Goal: Task Accomplishment & Management: Complete application form

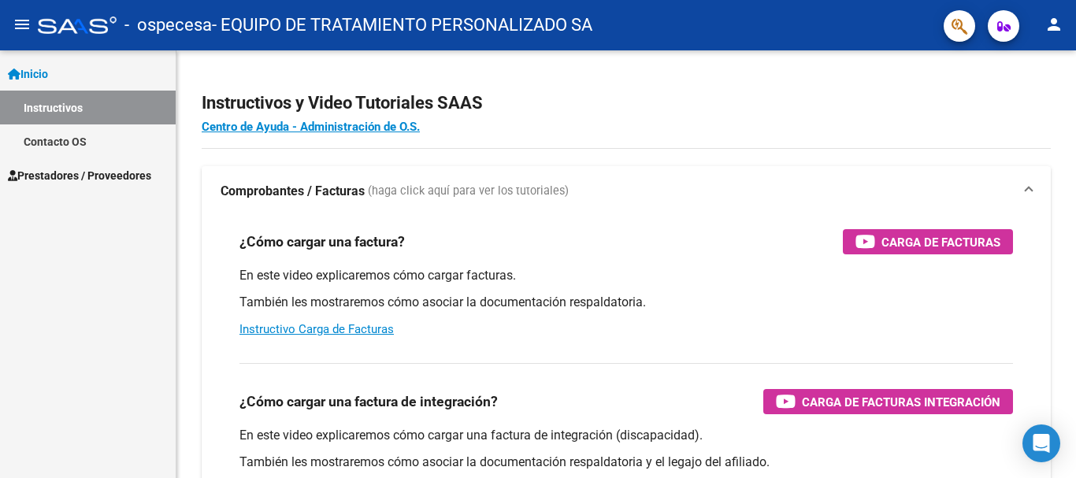
click at [147, 178] on span "Prestadores / Proveedores" at bounding box center [79, 175] width 143 height 17
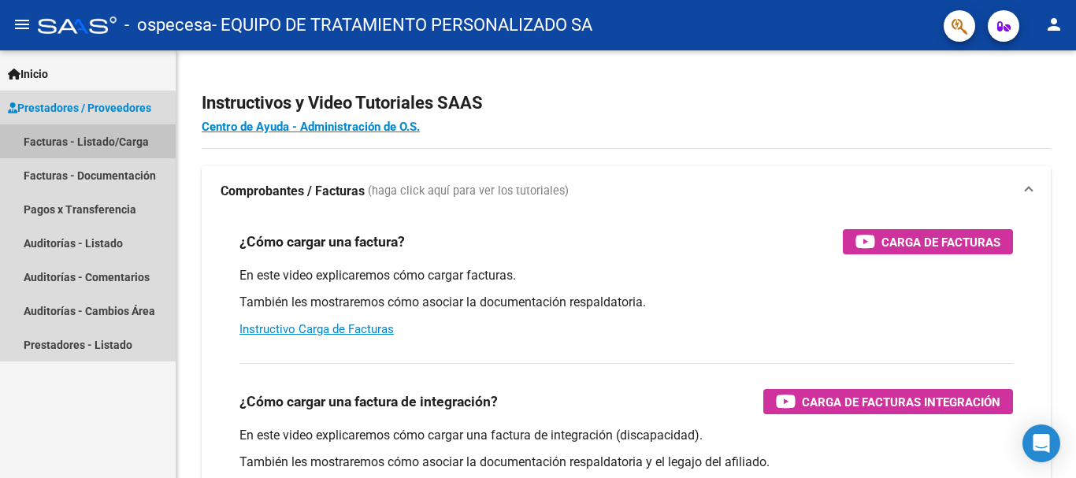
click at [132, 139] on link "Facturas - Listado/Carga" at bounding box center [88, 141] width 176 height 34
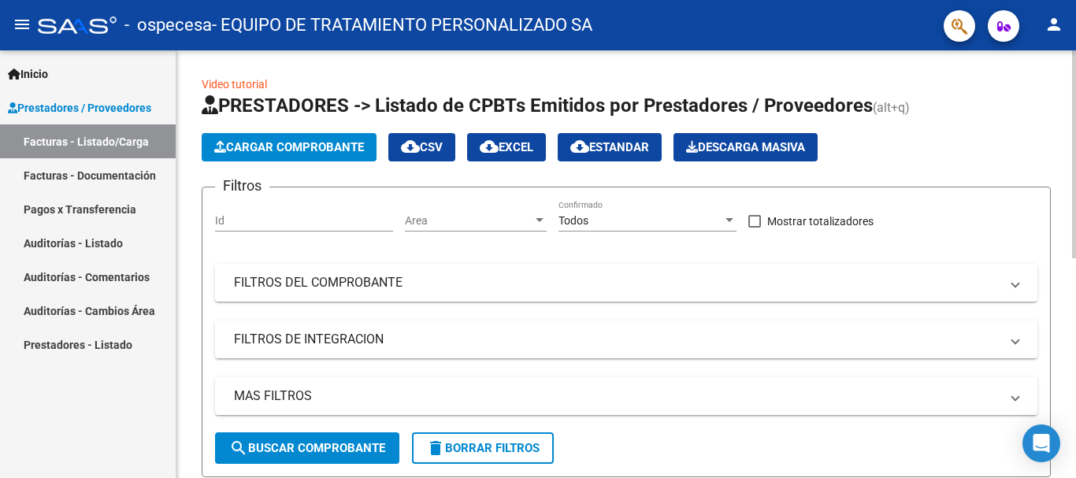
click at [317, 143] on span "Cargar Comprobante" at bounding box center [289, 147] width 150 height 14
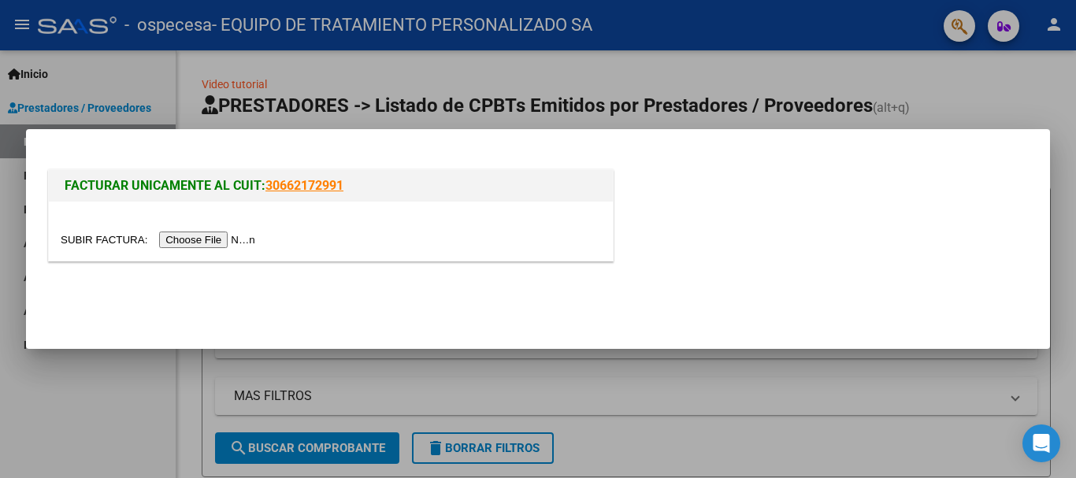
click at [199, 237] on input "file" at bounding box center [160, 240] width 199 height 17
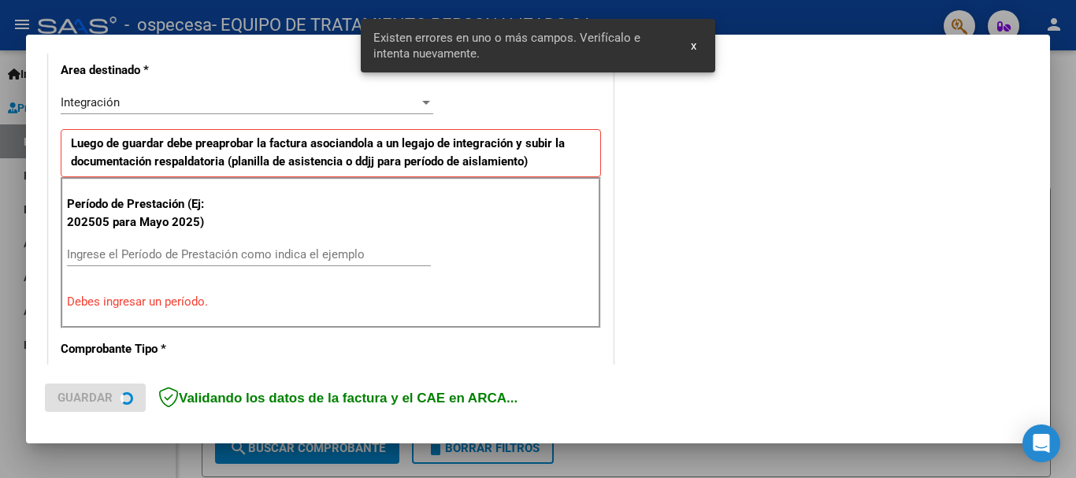
scroll to position [393, 0]
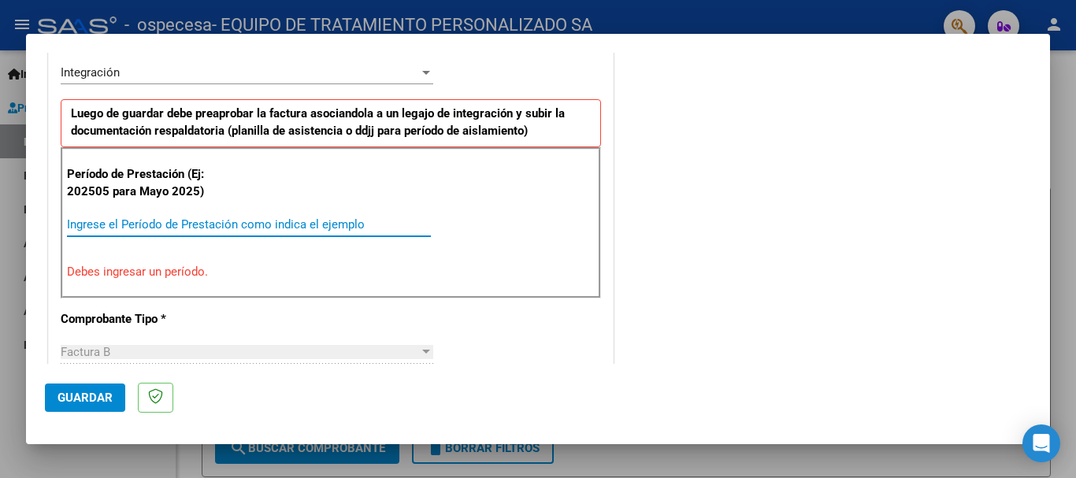
click at [285, 225] on input "Ingrese el Período de Prestación como indica el ejemplo" at bounding box center [249, 224] width 364 height 14
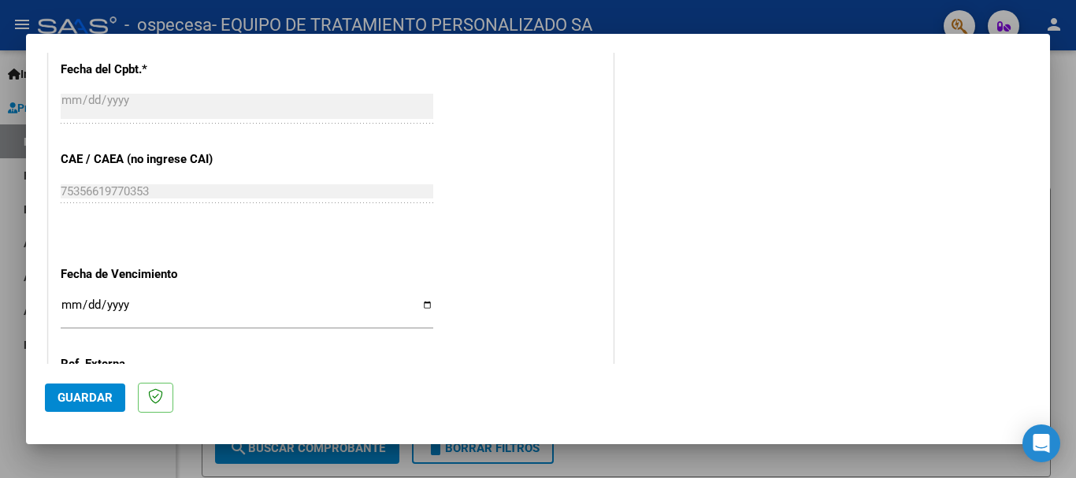
scroll to position [993, 0]
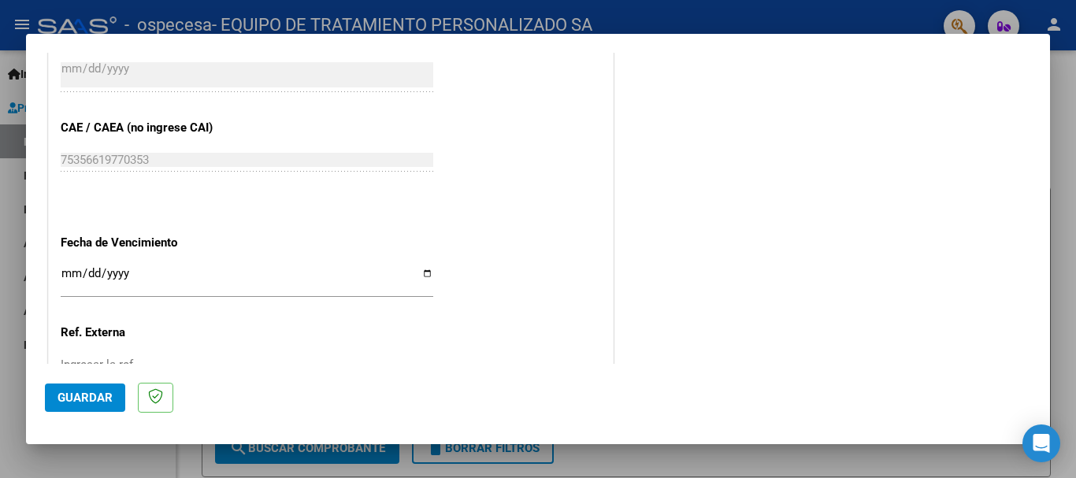
click at [425, 270] on input "Ingresar la fecha" at bounding box center [247, 279] width 373 height 25
type input "[DATE]"
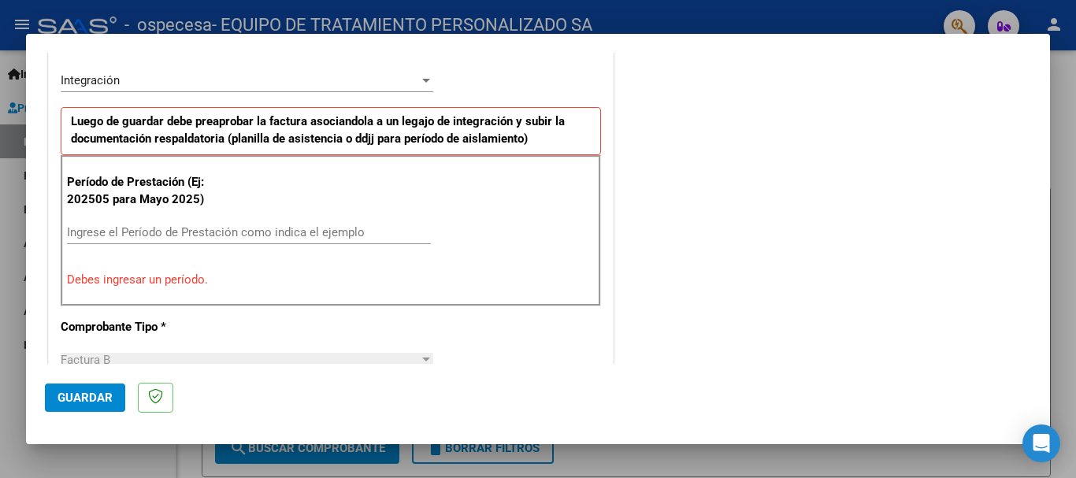
scroll to position [389, 0]
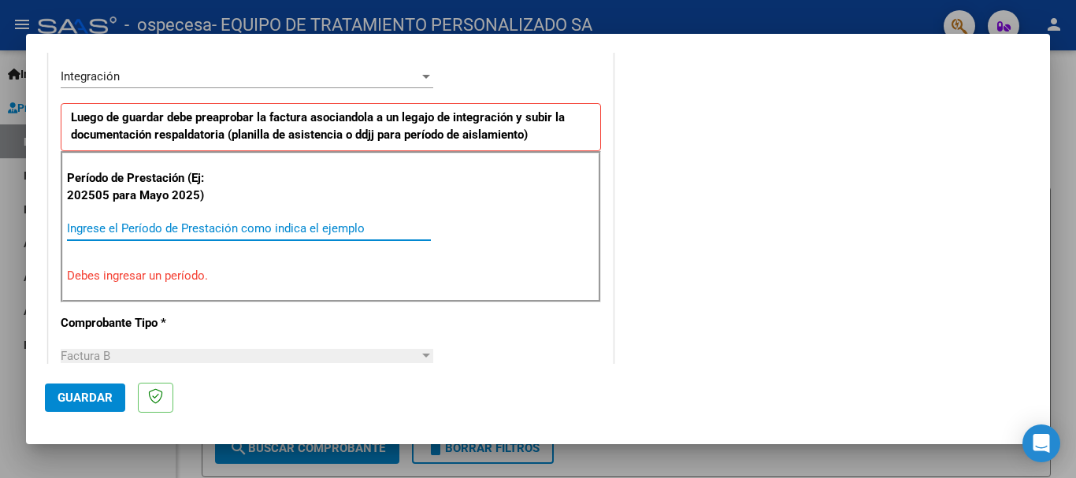
click at [207, 221] on input "Ingrese el Período de Prestación como indica el ejemplo" at bounding box center [249, 228] width 364 height 14
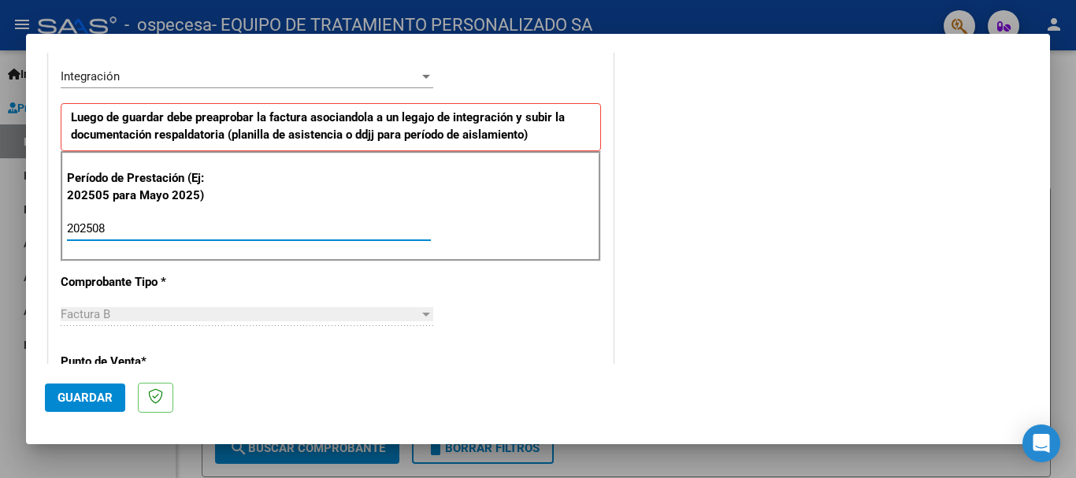
type input "202508"
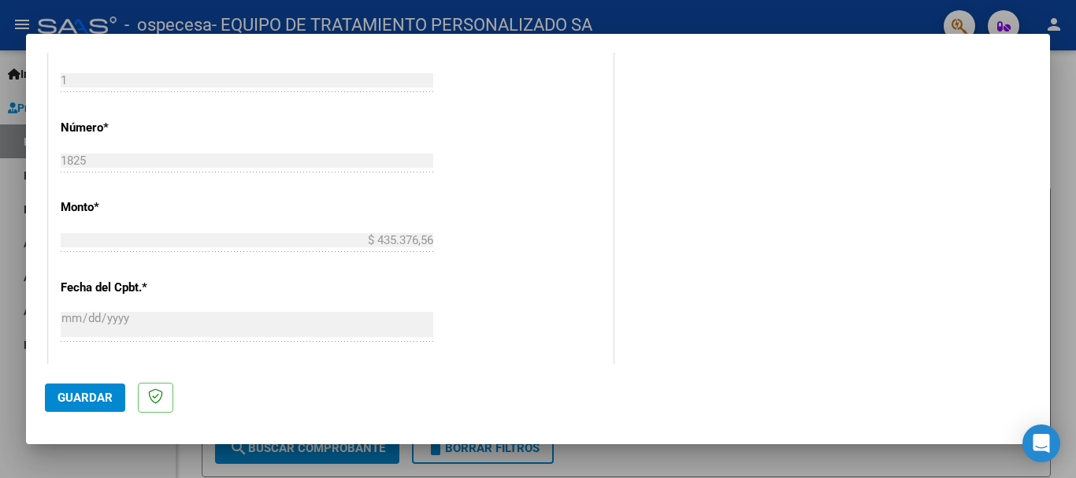
scroll to position [707, 0]
click at [90, 395] on span "Guardar" at bounding box center [85, 398] width 55 height 14
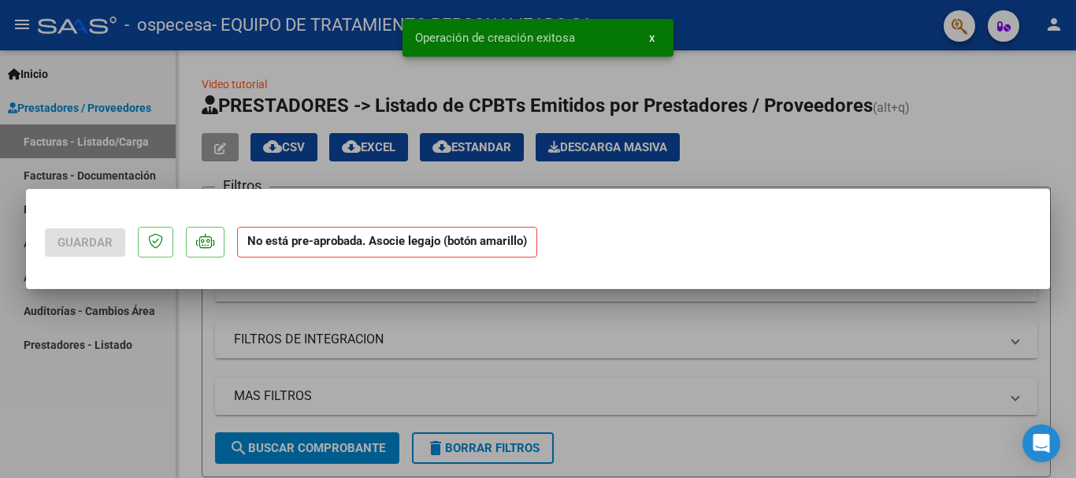
scroll to position [0, 0]
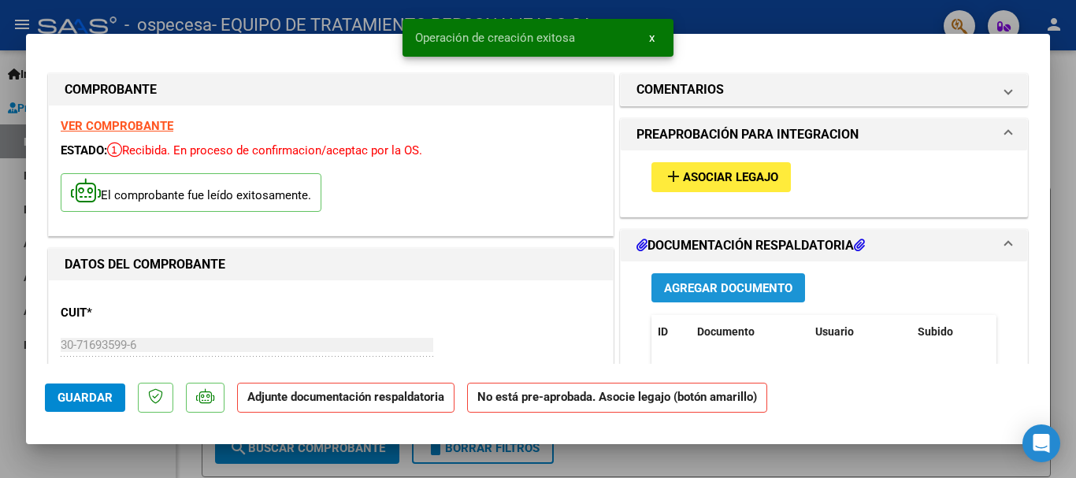
click at [681, 286] on span "Agregar Documento" at bounding box center [728, 288] width 128 height 14
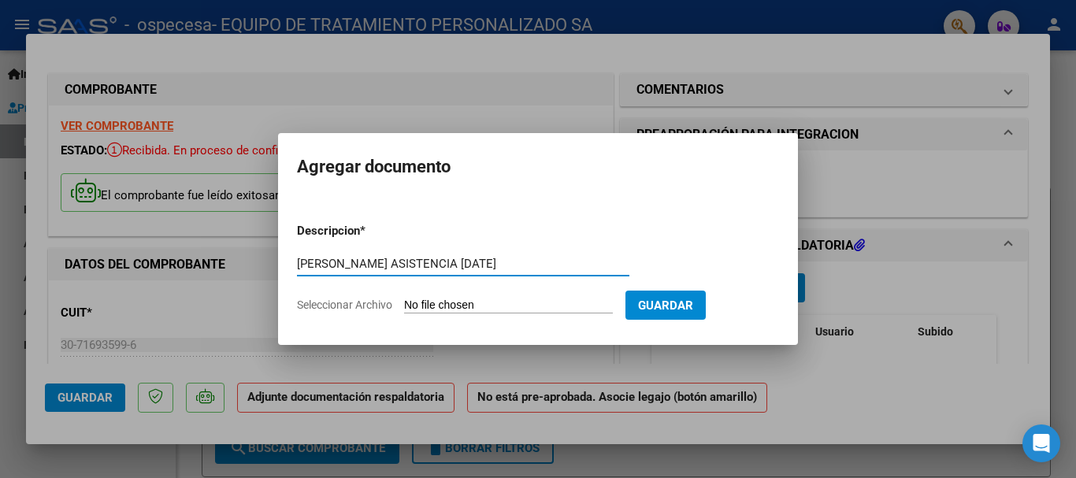
type input "MALENA BENITEZ ASISTENCIA AGOSTO 2025"
click at [485, 308] on input "Seleccionar Archivo" at bounding box center [508, 306] width 209 height 15
type input "C:\fakepath\MALENA BENITEZ ASIST MOD AGOSTO 2025.pdf"
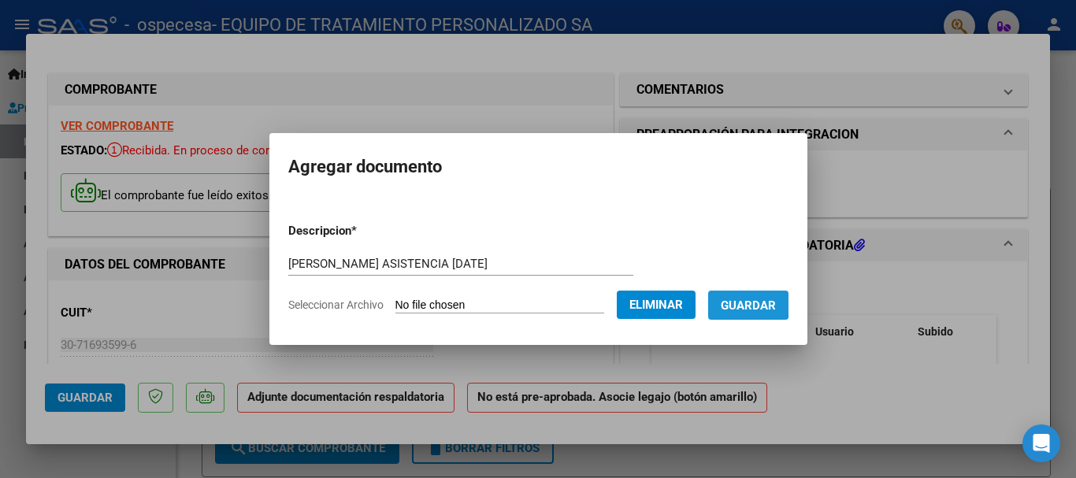
click at [755, 302] on span "Guardar" at bounding box center [748, 306] width 55 height 14
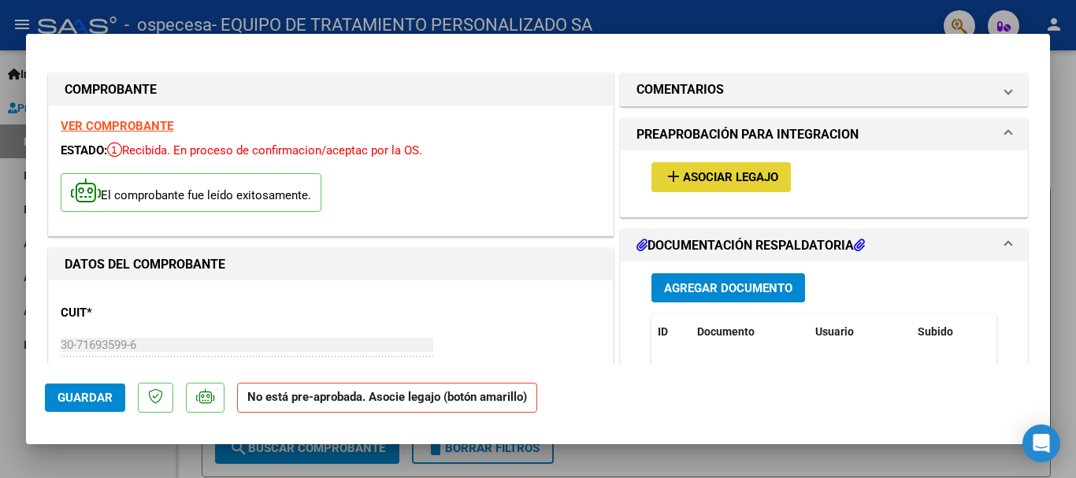
click at [696, 175] on span "Asociar Legajo" at bounding box center [730, 178] width 95 height 14
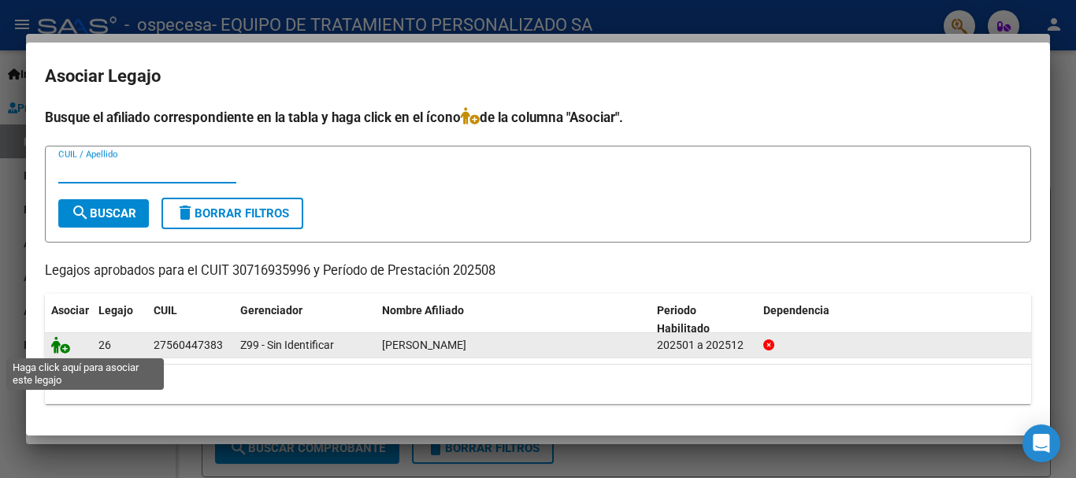
click at [61, 347] on icon at bounding box center [60, 344] width 19 height 17
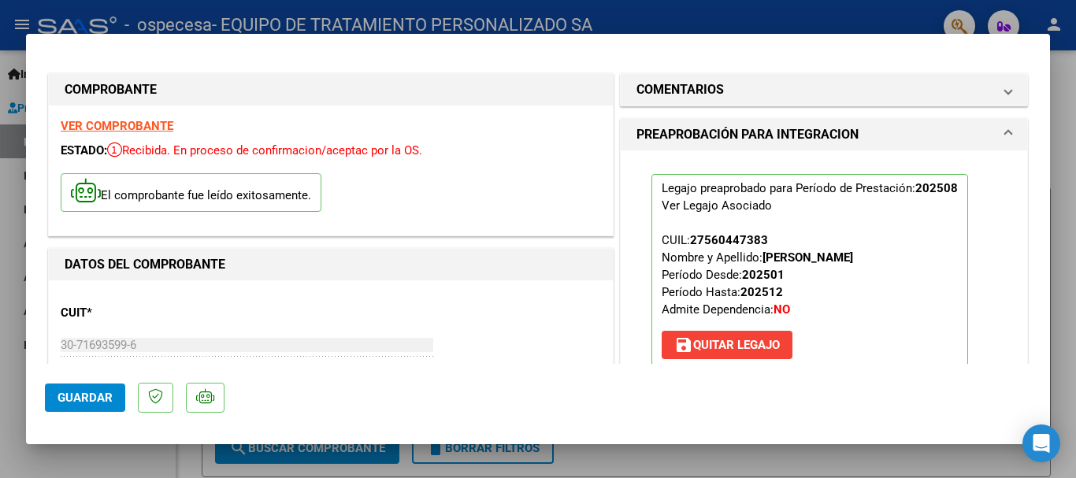
click at [1063, 173] on div at bounding box center [538, 239] width 1076 height 478
type input "$ 0,00"
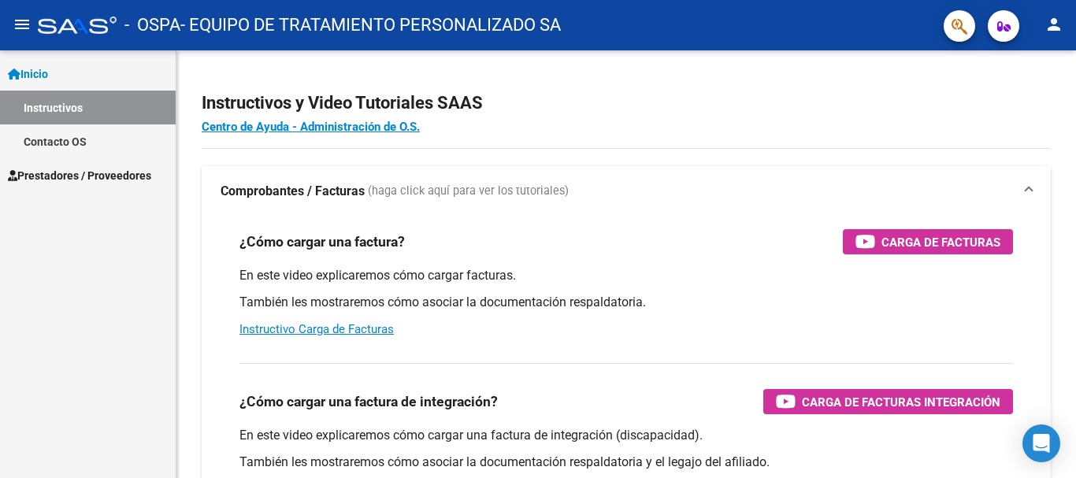
click at [132, 171] on span "Prestadores / Proveedores" at bounding box center [79, 175] width 143 height 17
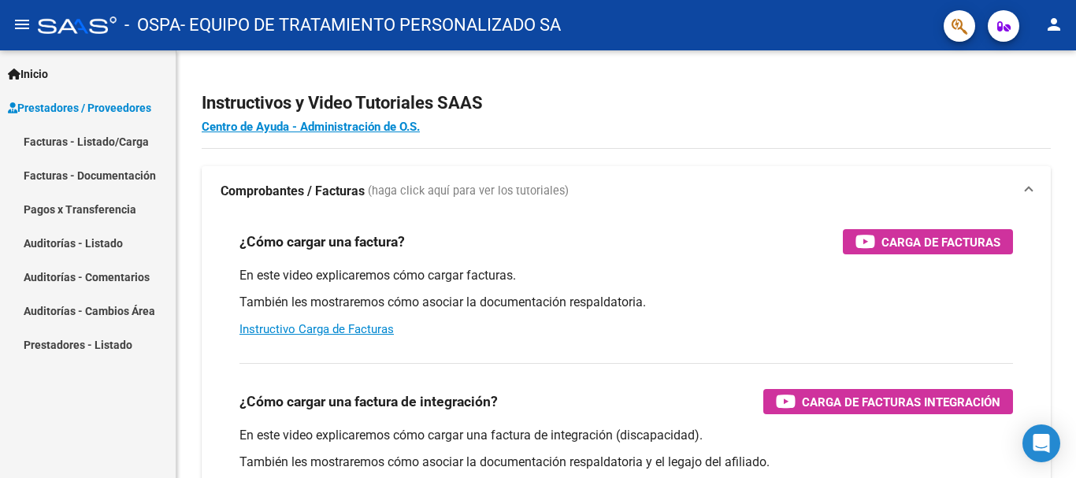
click at [134, 139] on link "Facturas - Listado/Carga" at bounding box center [88, 141] width 176 height 34
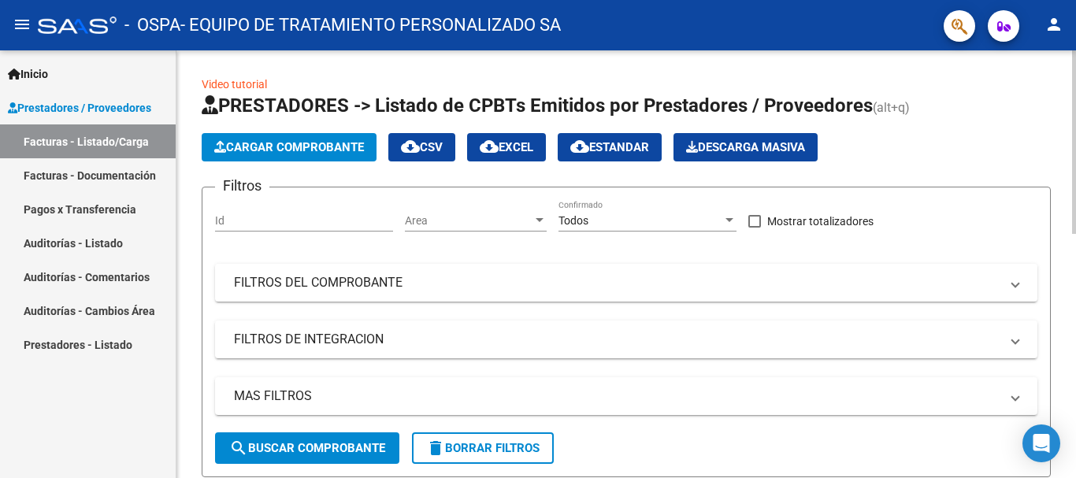
click at [267, 147] on span "Cargar Comprobante" at bounding box center [289, 147] width 150 height 14
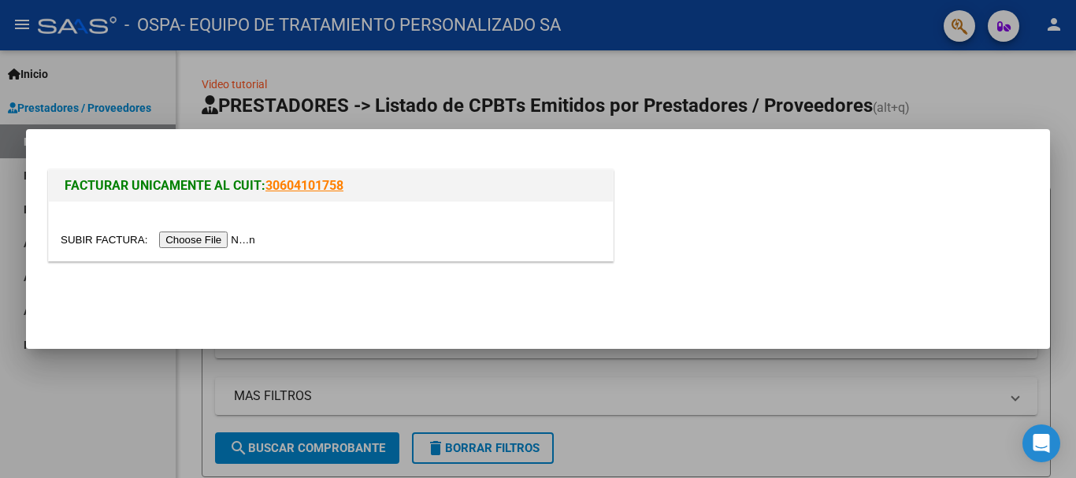
click at [228, 237] on input "file" at bounding box center [160, 240] width 199 height 17
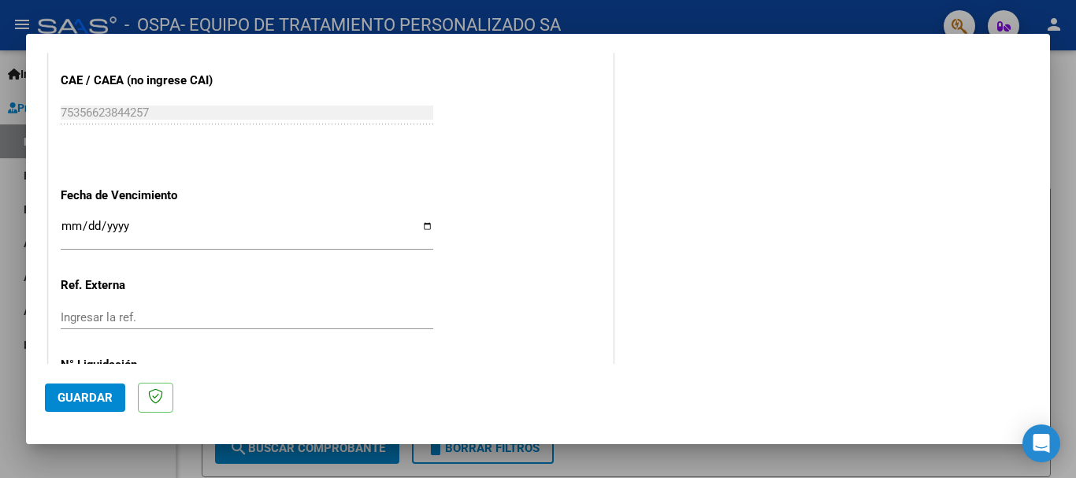
scroll to position [1044, 0]
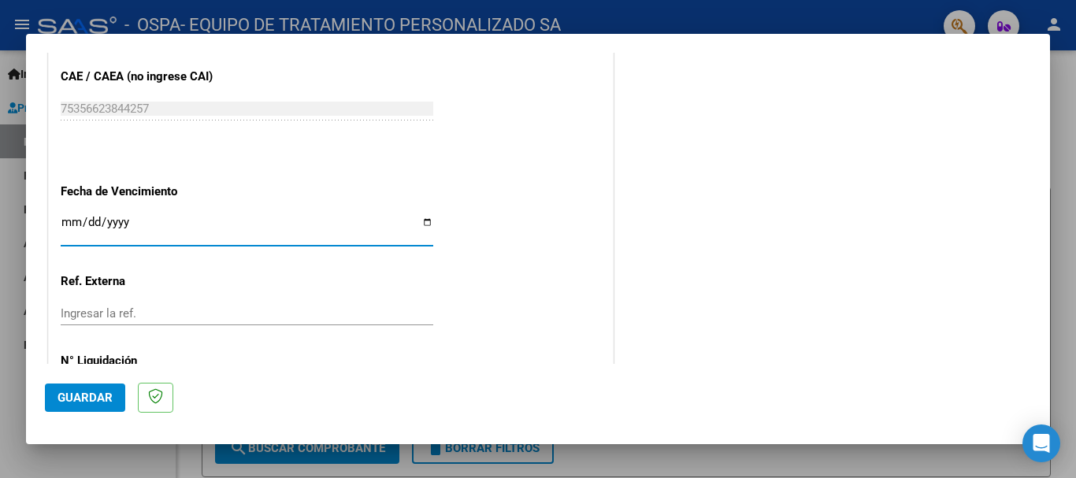
click at [420, 223] on input "Ingresar la fecha" at bounding box center [247, 228] width 373 height 25
type input "[DATE]"
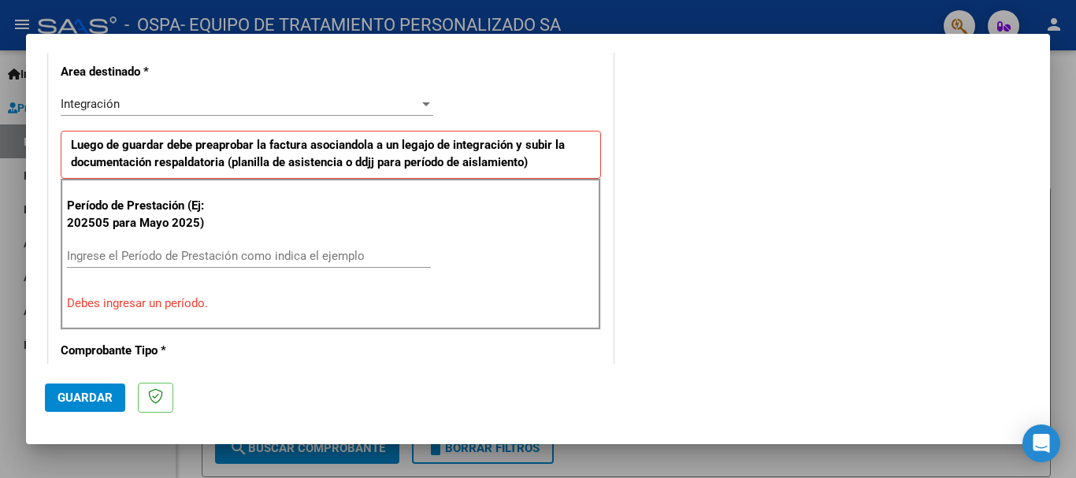
scroll to position [365, 0]
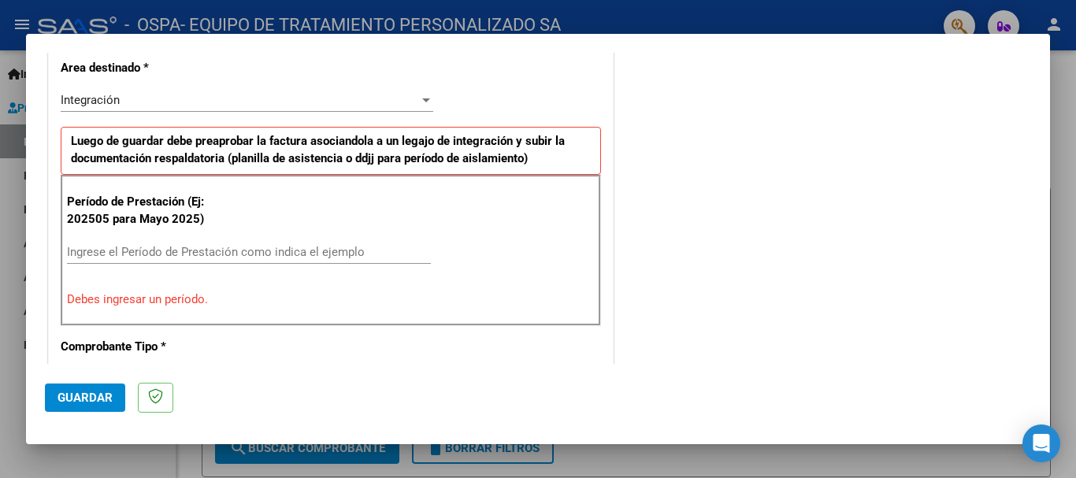
click at [215, 250] on input "Ingrese el Período de Prestación como indica el ejemplo" at bounding box center [249, 252] width 364 height 14
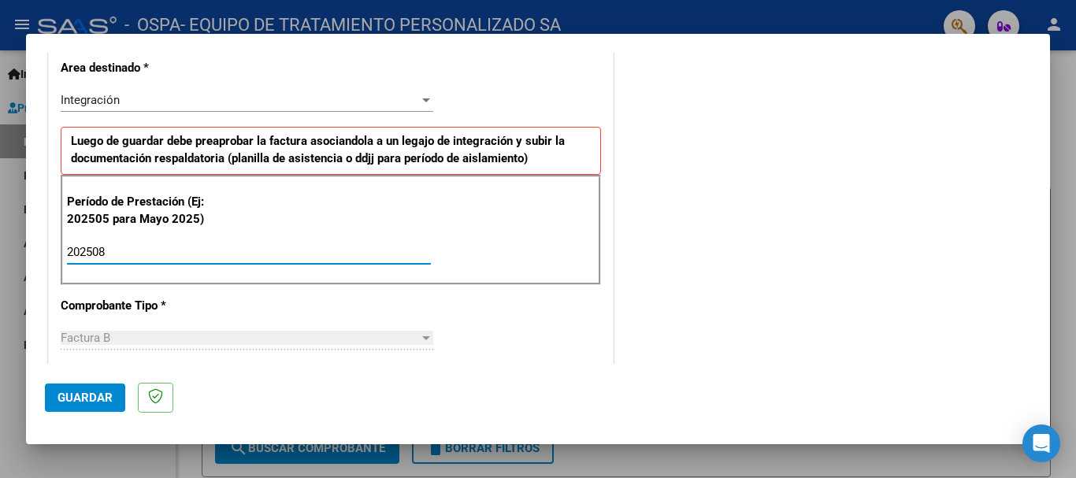
type input "202508"
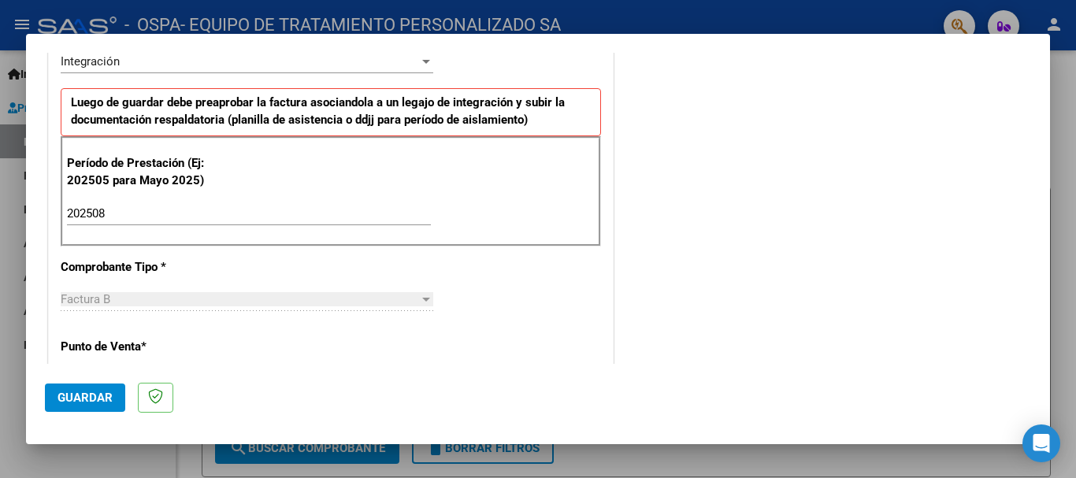
scroll to position [377, 0]
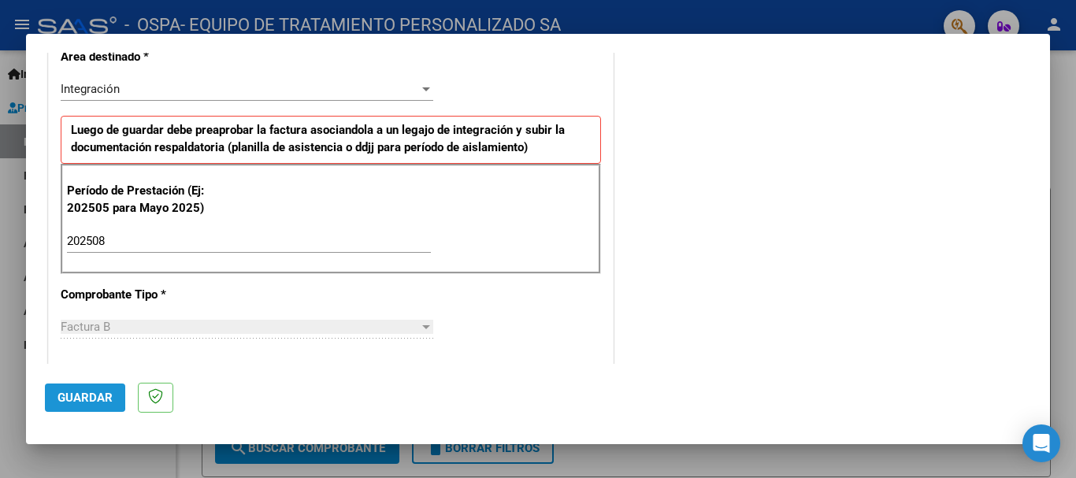
click at [76, 395] on span "Guardar" at bounding box center [85, 398] width 55 height 14
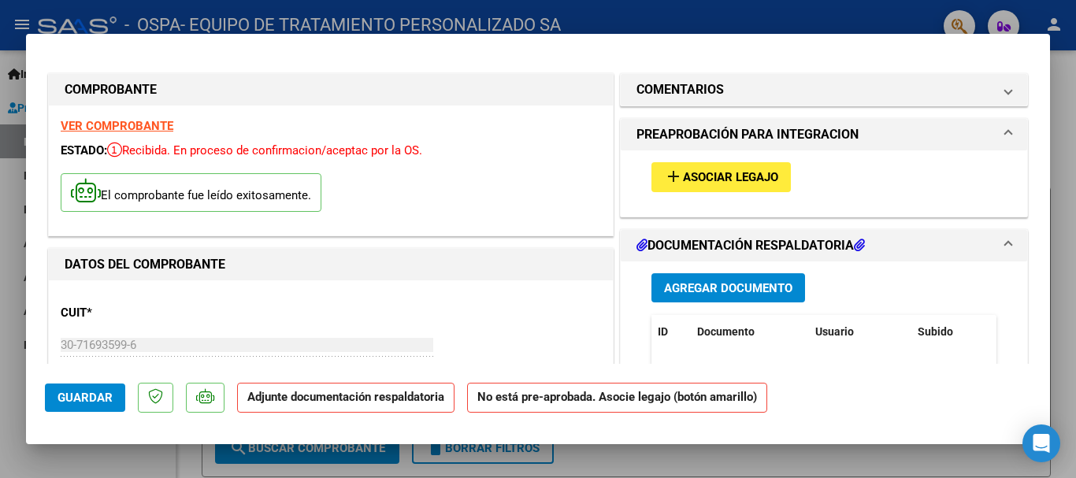
click at [727, 281] on span "Agregar Documento" at bounding box center [728, 288] width 128 height 14
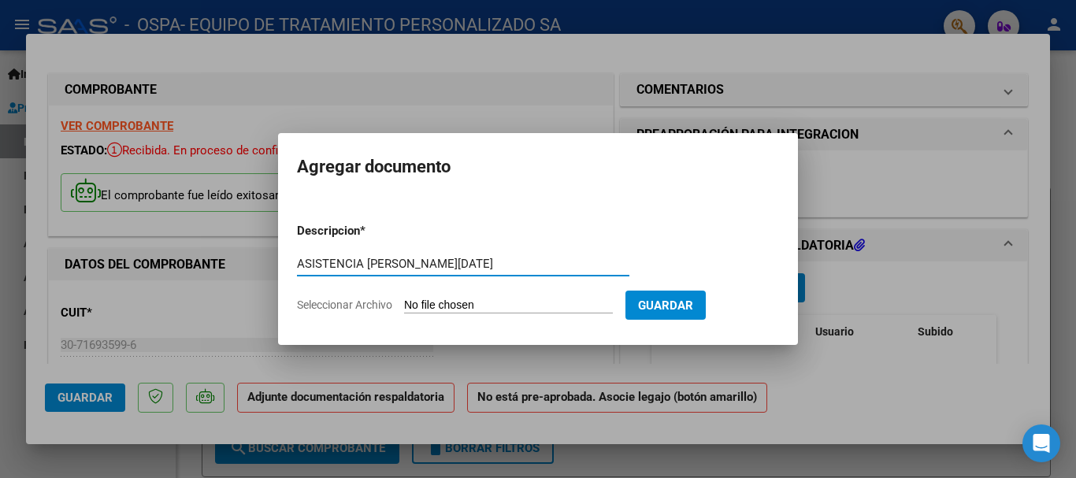
type input "ASISTENCIA [PERSON_NAME][DATE]"
click at [488, 302] on input "Seleccionar Archivo" at bounding box center [508, 306] width 209 height 15
type input "C:\fakepath\[PERSON_NAME] ASIST MOD [DATE].pdf"
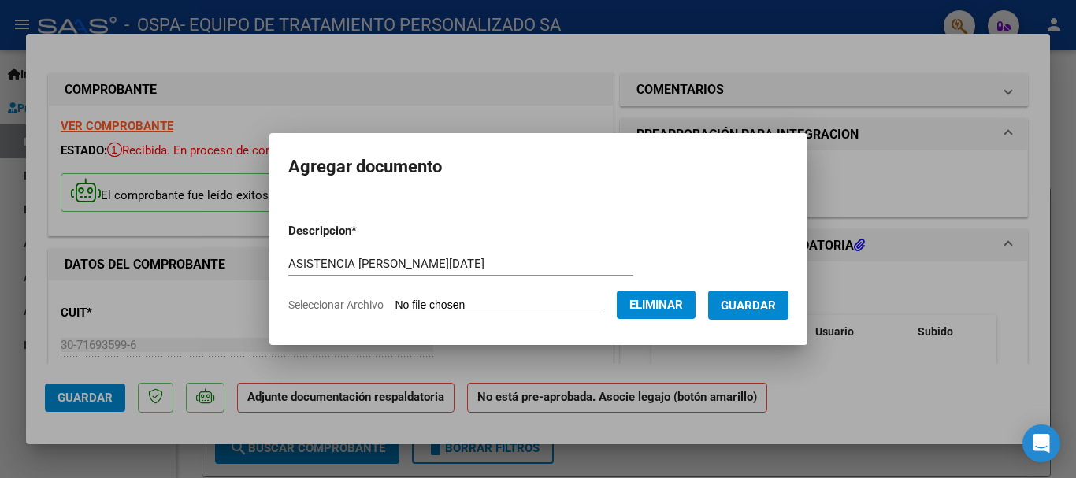
click at [760, 303] on span "Guardar" at bounding box center [748, 306] width 55 height 14
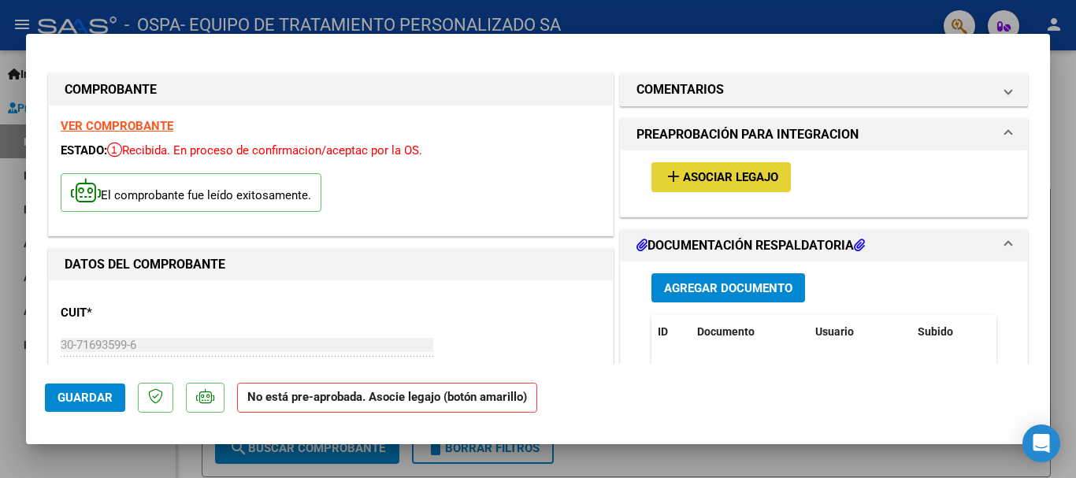
click at [720, 176] on span "Asociar Legajo" at bounding box center [730, 178] width 95 height 14
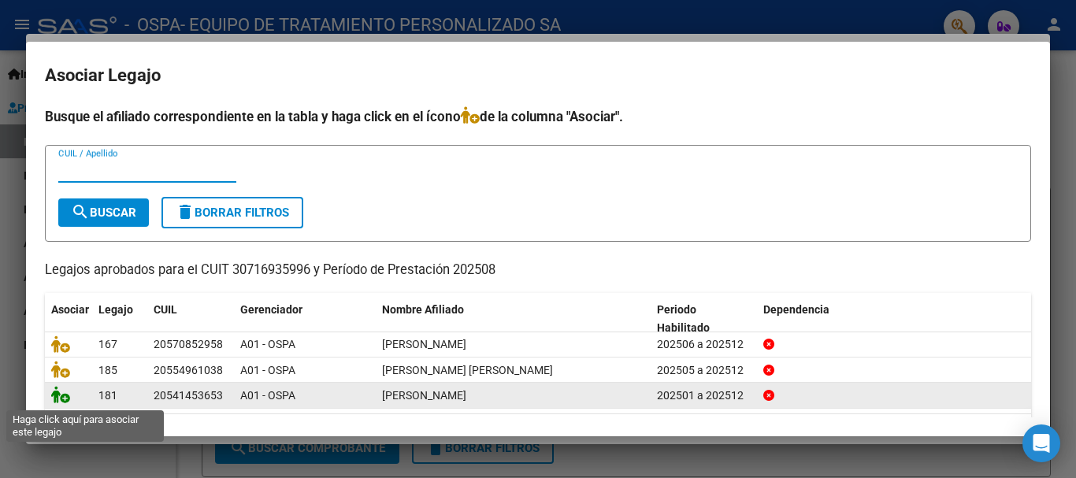
click at [58, 394] on icon at bounding box center [60, 394] width 19 height 17
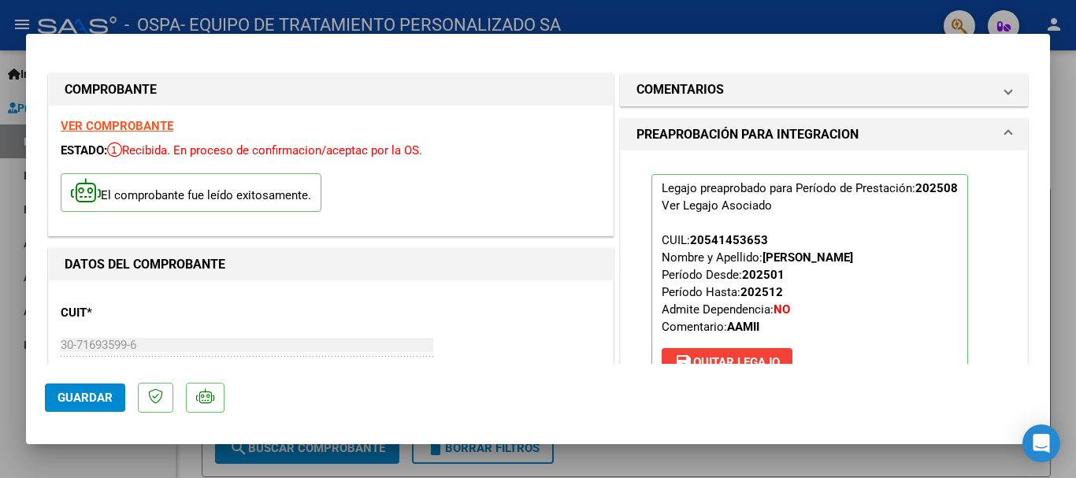
click at [1064, 143] on div at bounding box center [538, 239] width 1076 height 478
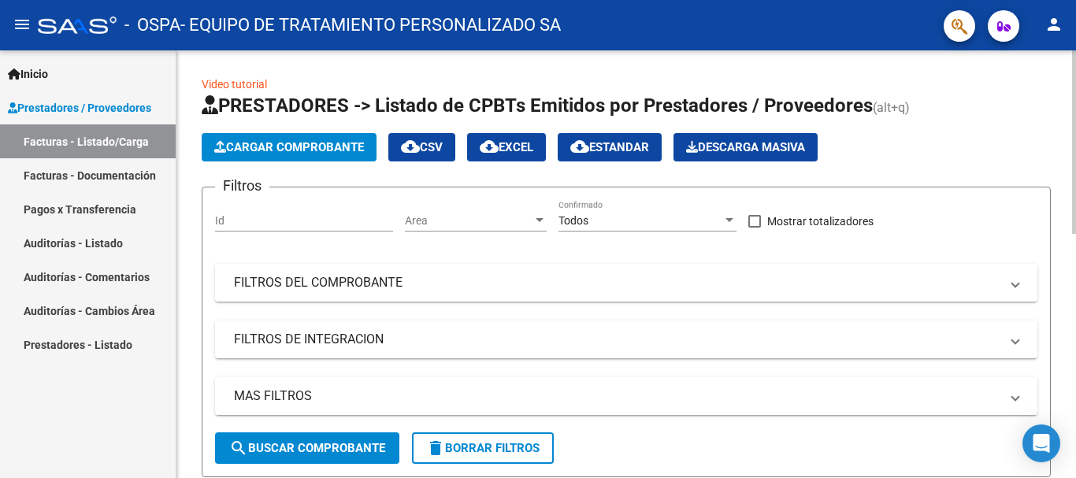
click at [316, 141] on span "Cargar Comprobante" at bounding box center [289, 147] width 150 height 14
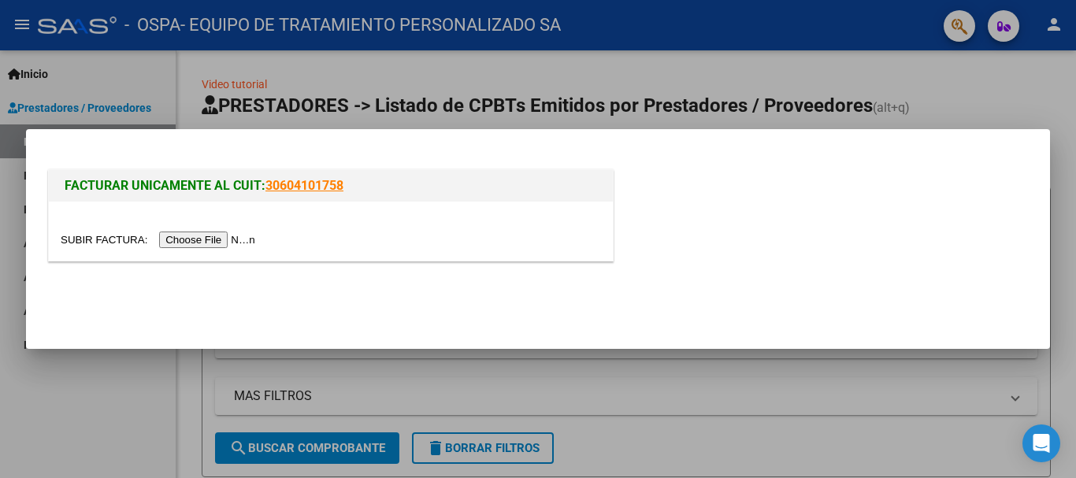
click at [216, 236] on input "file" at bounding box center [160, 240] width 199 height 17
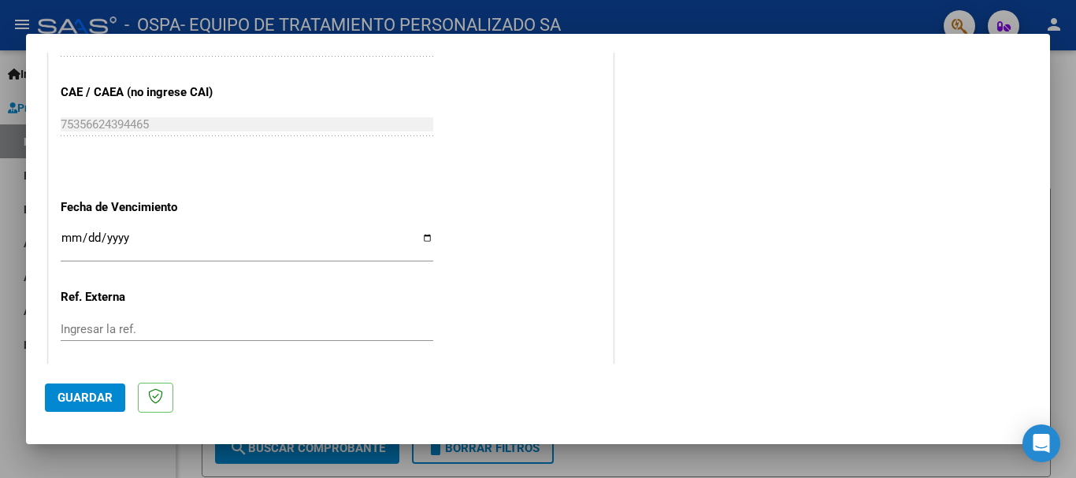
scroll to position [1033, 0]
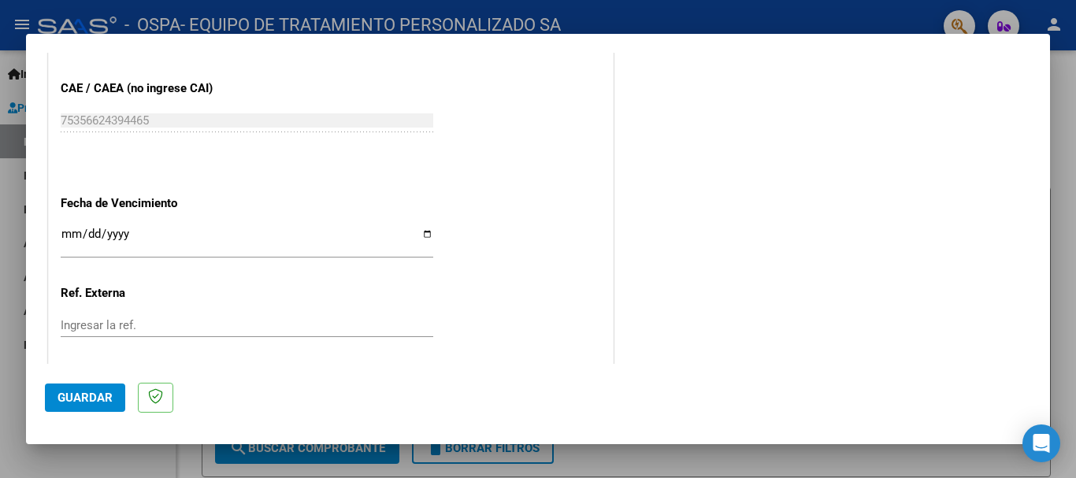
click at [421, 236] on input "Ingresar la fecha" at bounding box center [247, 240] width 373 height 25
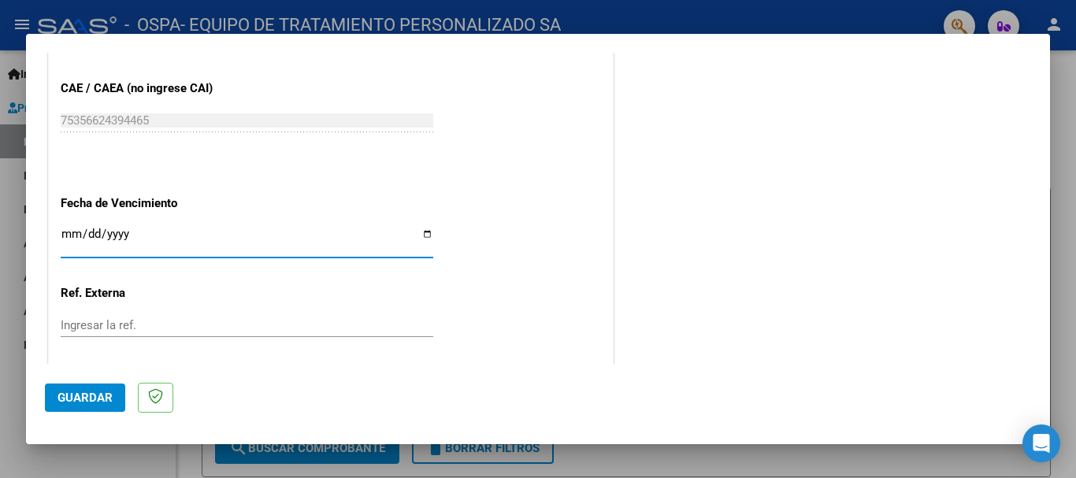
type input "[DATE]"
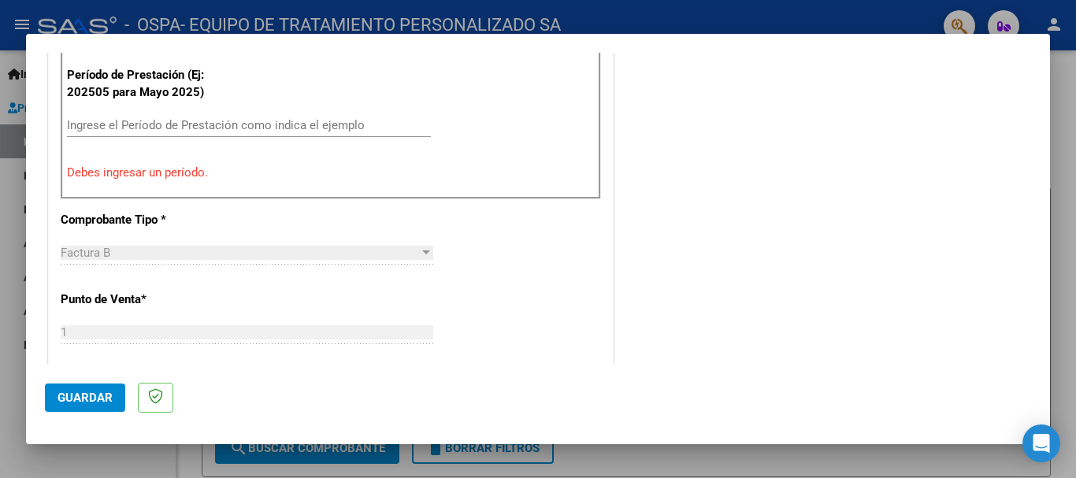
scroll to position [488, 0]
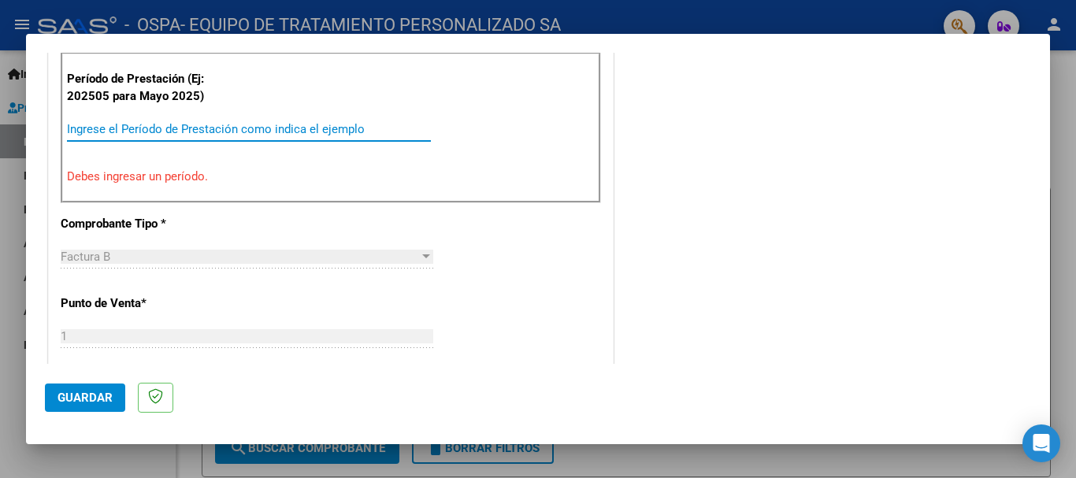
click at [253, 124] on input "Ingrese el Período de Prestación como indica el ejemplo" at bounding box center [249, 129] width 364 height 14
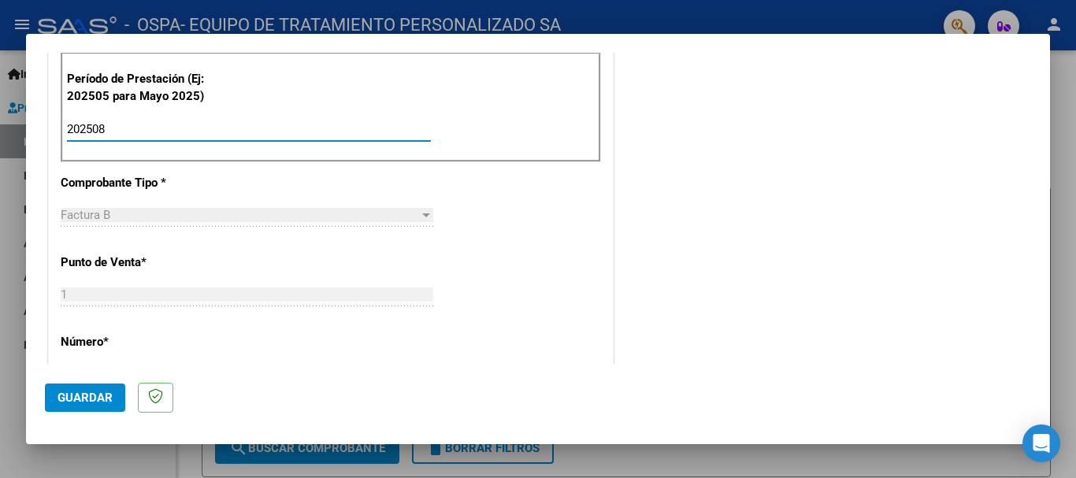
type input "202508"
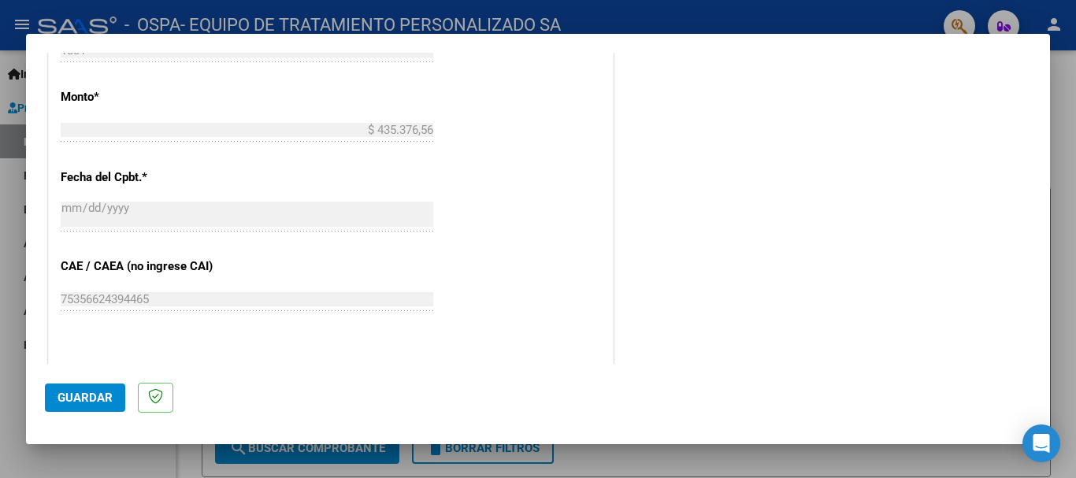
scroll to position [1075, 0]
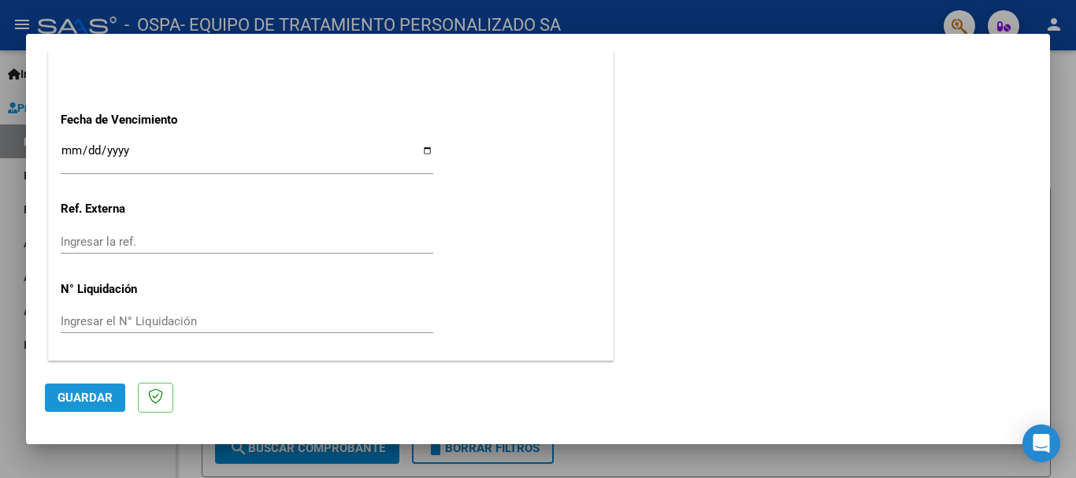
click at [80, 399] on span "Guardar" at bounding box center [85, 398] width 55 height 14
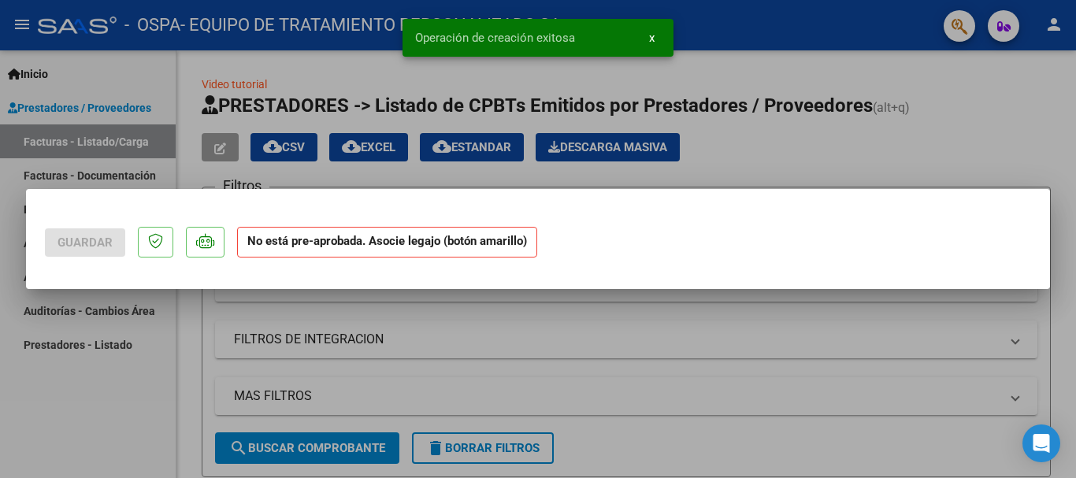
scroll to position [0, 0]
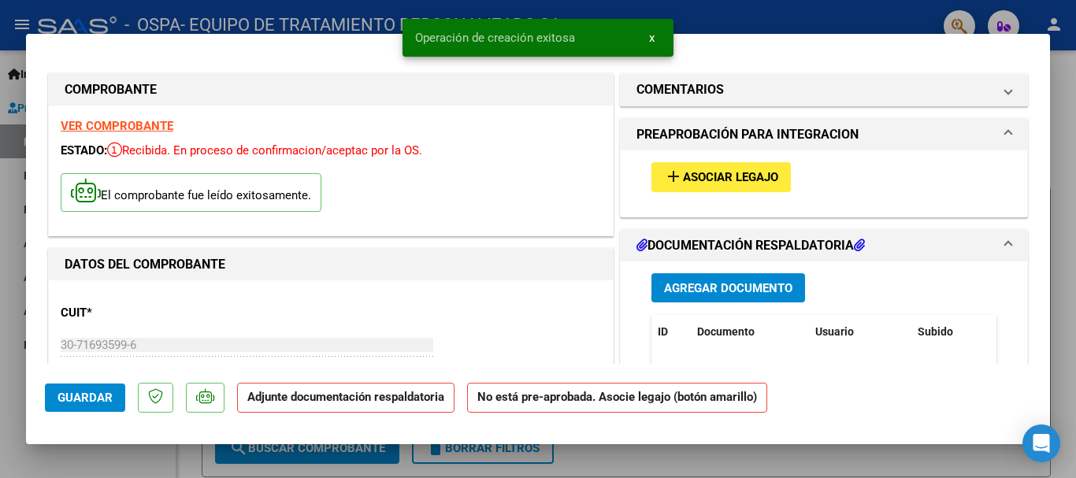
click at [725, 289] on span "Agregar Documento" at bounding box center [728, 288] width 128 height 14
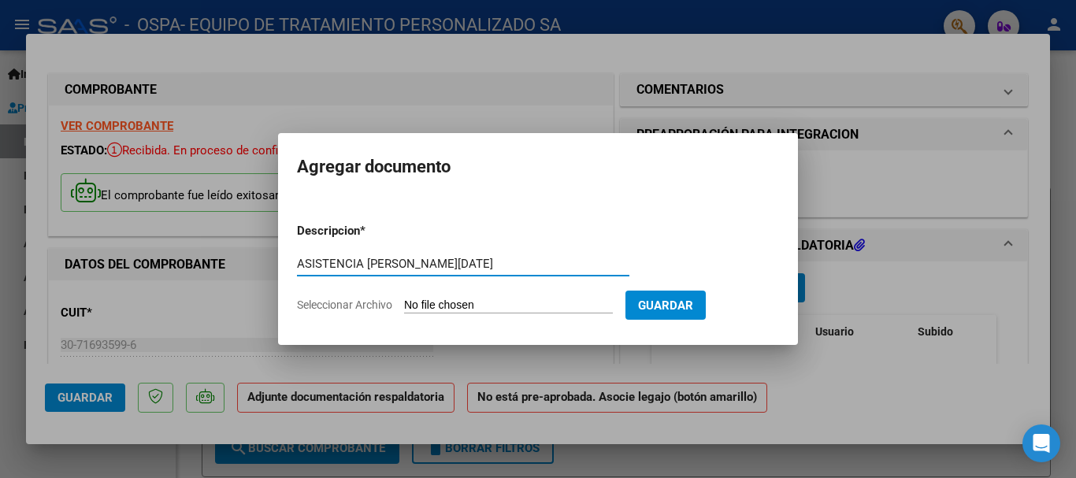
type input "ASISTENCIA [PERSON_NAME][DATE]"
click at [473, 302] on input "Seleccionar Archivo" at bounding box center [508, 306] width 209 height 15
type input "C:\fakepath\[PERSON_NAME] MOD [DATE].pdf"
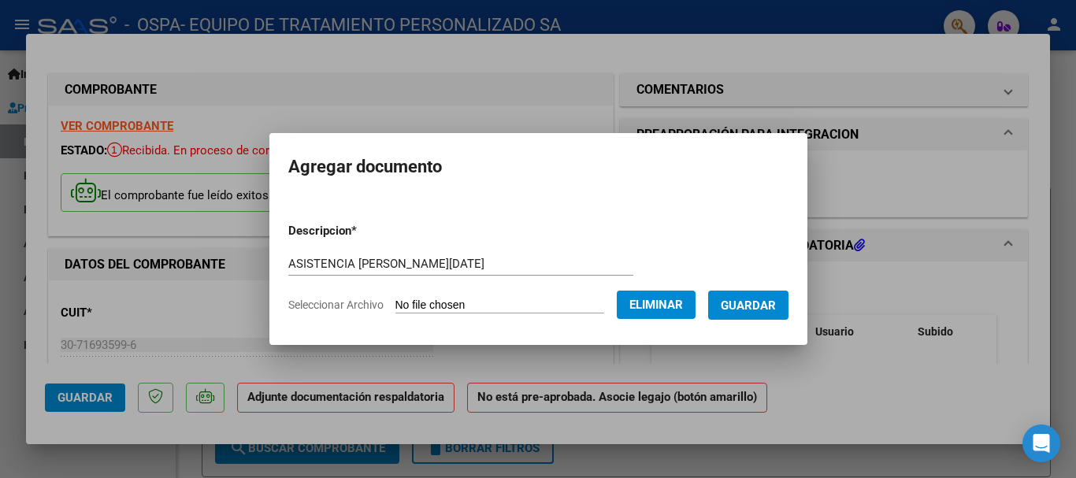
click at [764, 303] on span "Guardar" at bounding box center [748, 306] width 55 height 14
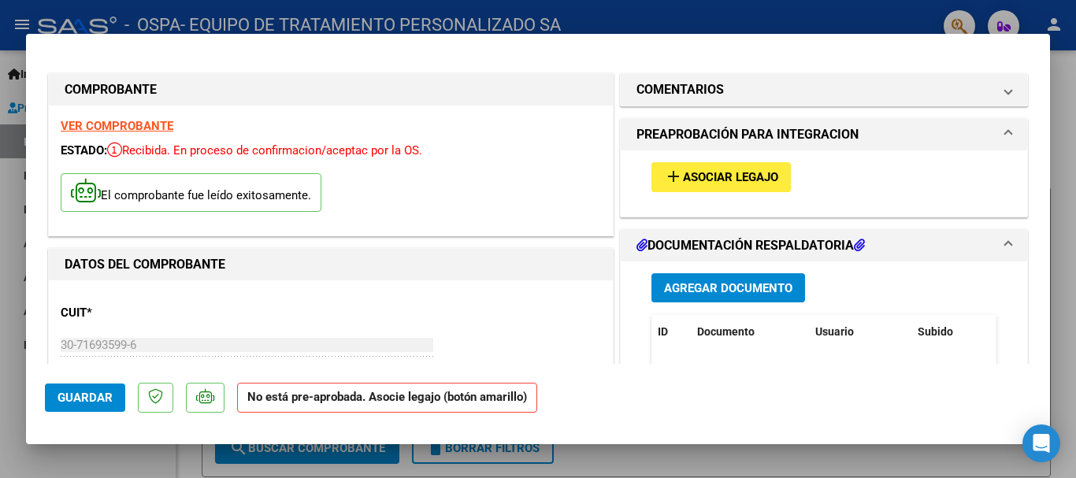
click at [705, 180] on span "Asociar Legajo" at bounding box center [730, 178] width 95 height 14
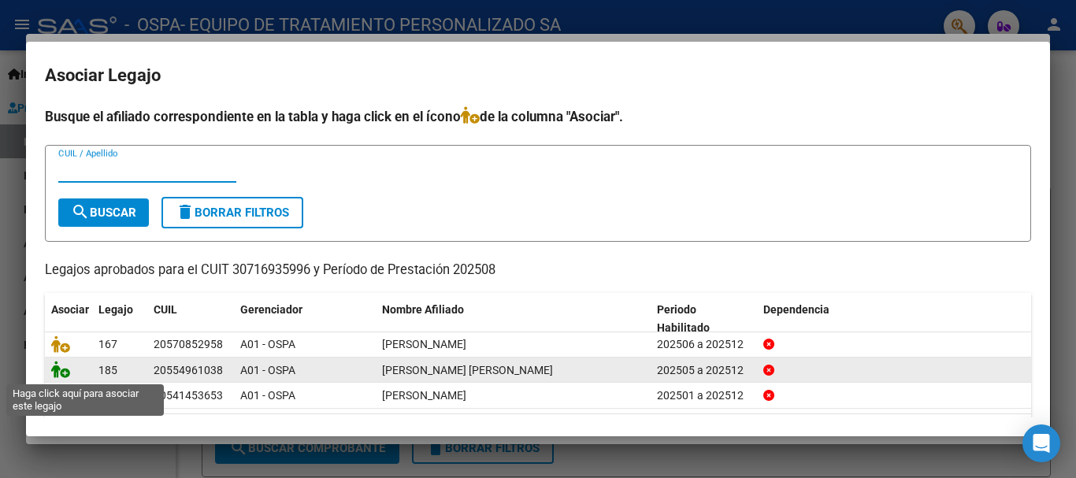
click at [57, 366] on icon at bounding box center [60, 369] width 19 height 17
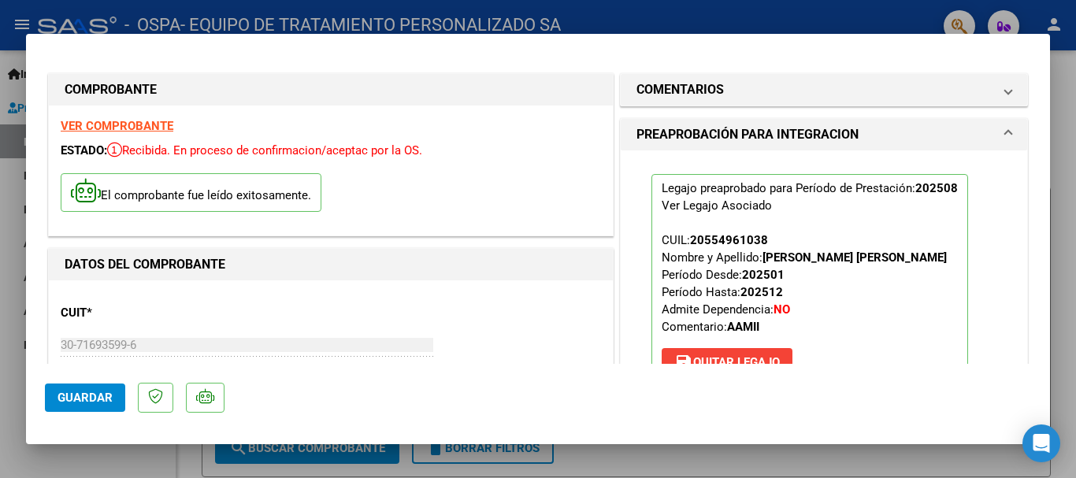
click at [1059, 161] on div at bounding box center [538, 239] width 1076 height 478
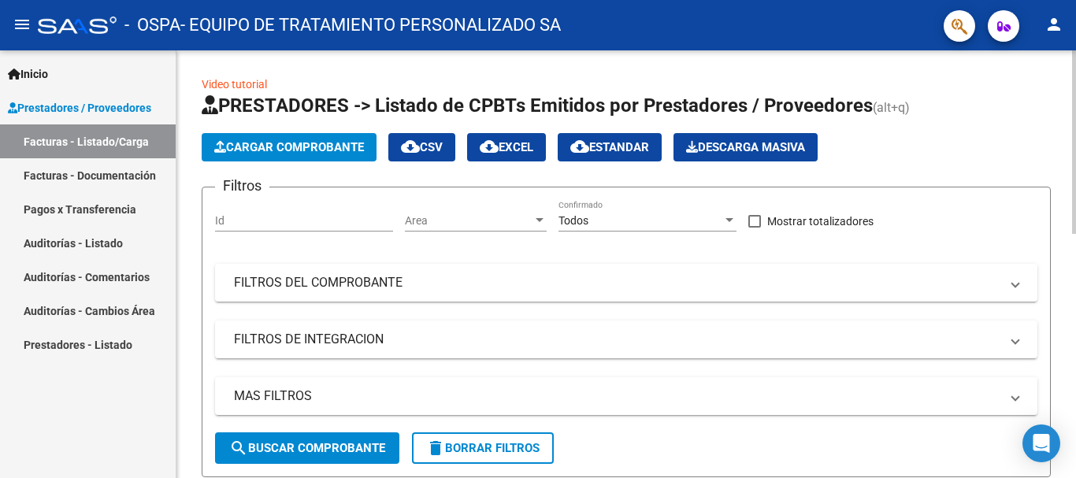
click at [315, 142] on span "Cargar Comprobante" at bounding box center [289, 147] width 150 height 14
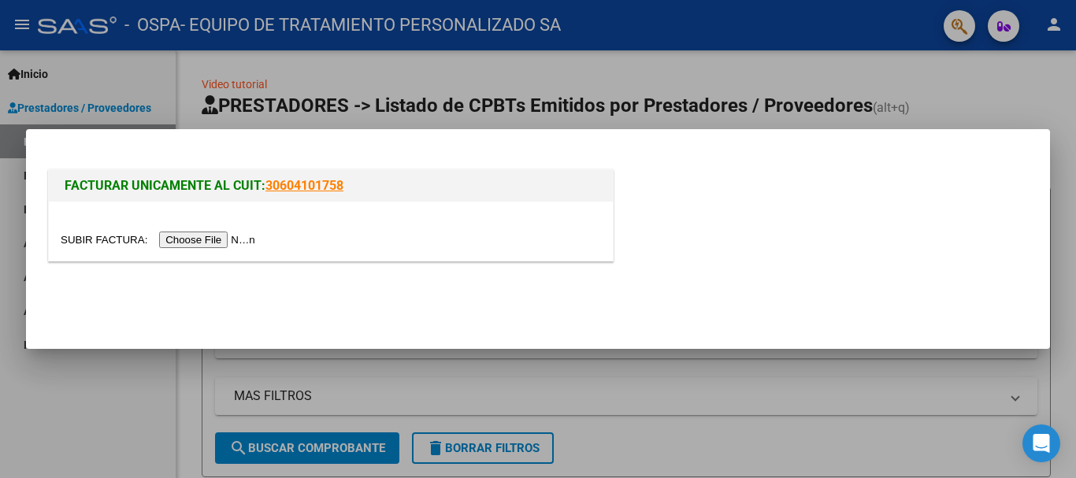
click at [232, 236] on input "file" at bounding box center [160, 240] width 199 height 17
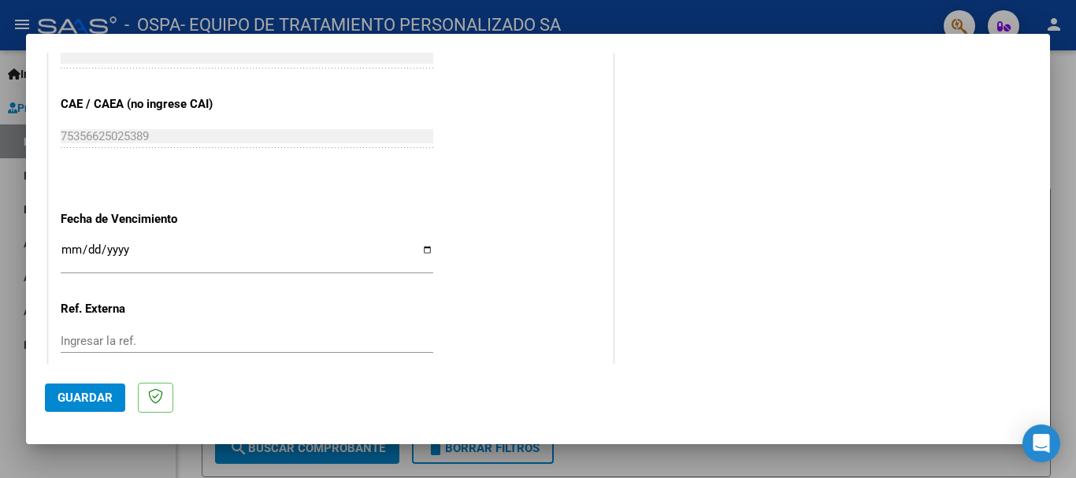
scroll to position [1029, 0]
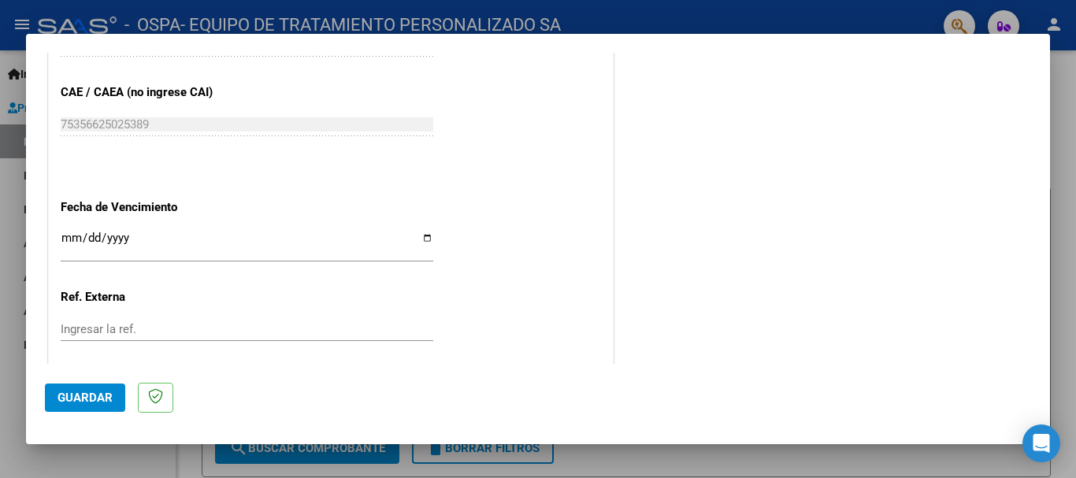
click at [425, 238] on input "Ingresar la fecha" at bounding box center [247, 244] width 373 height 25
type input "[DATE]"
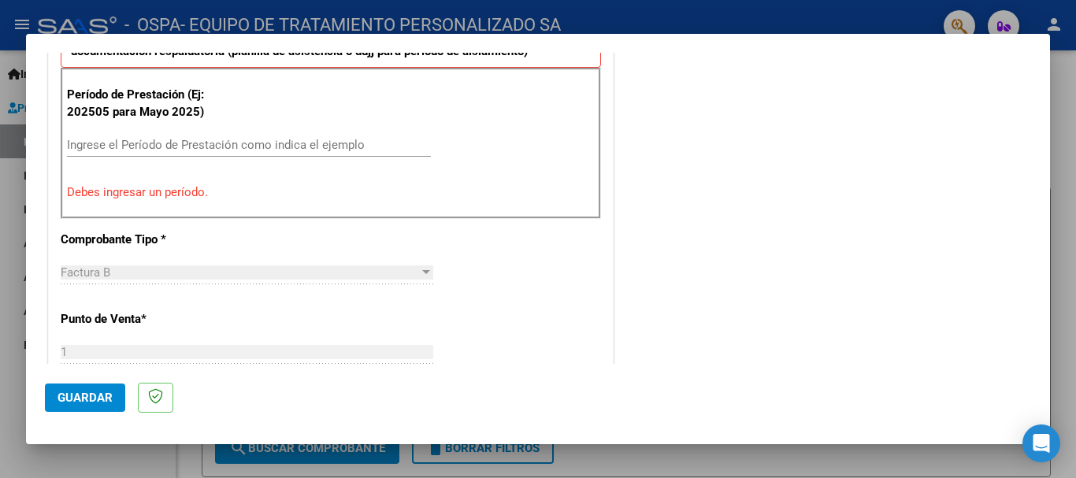
scroll to position [425, 0]
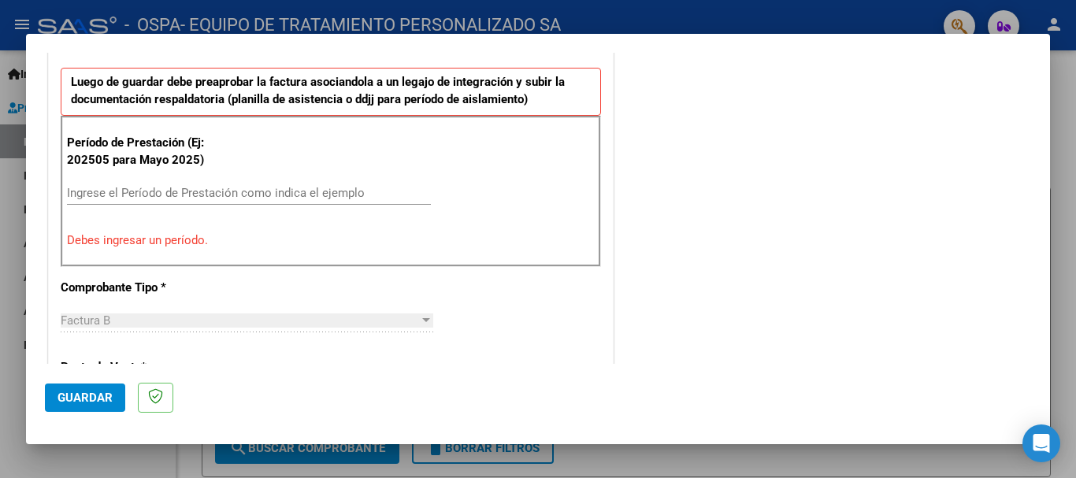
click at [276, 192] on input "Ingrese el Período de Prestación como indica el ejemplo" at bounding box center [249, 193] width 364 height 14
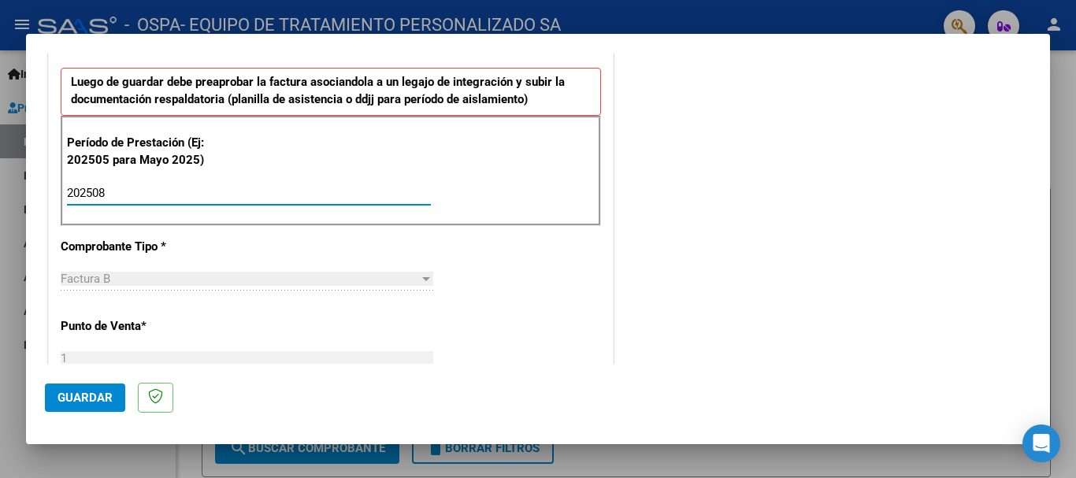
type input "202508"
click at [83, 395] on span "Guardar" at bounding box center [85, 398] width 55 height 14
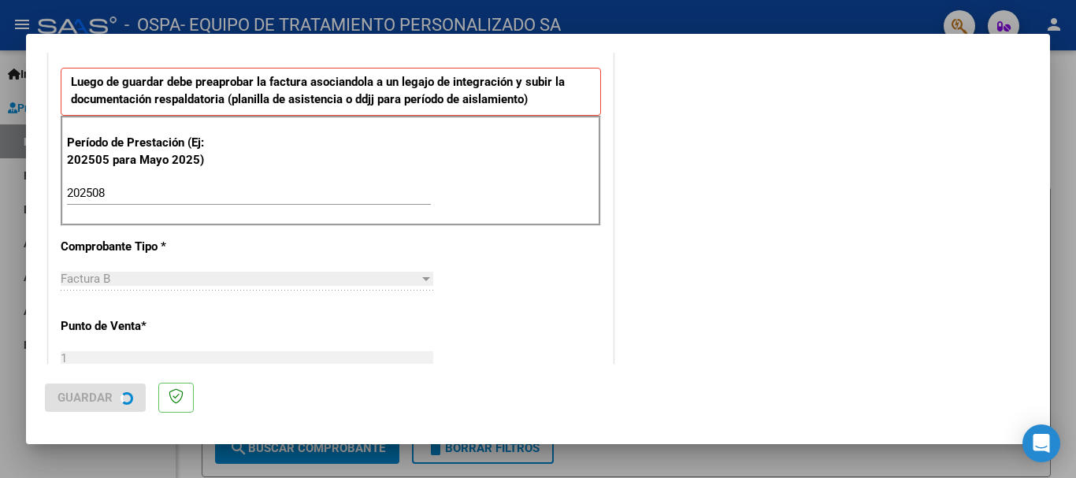
scroll to position [0, 0]
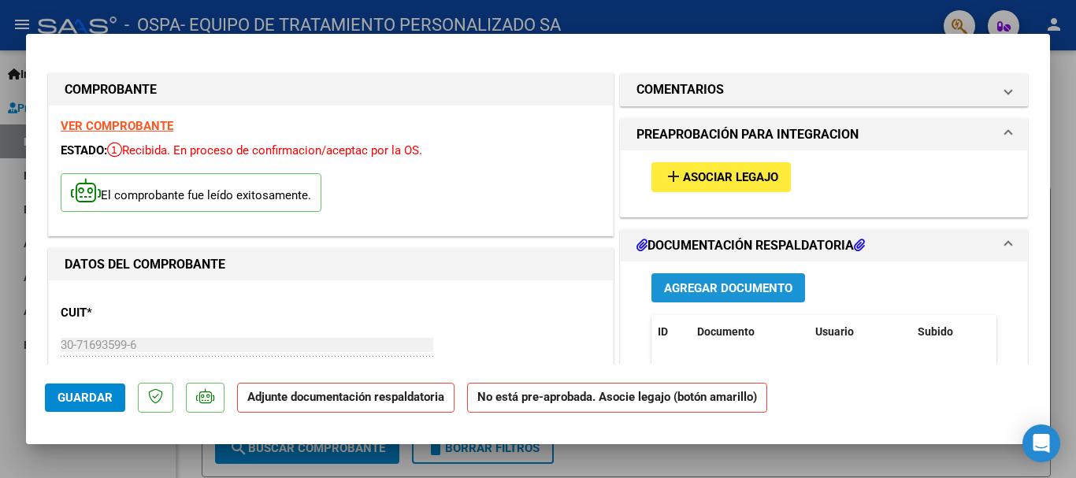
click at [666, 286] on span "Agregar Documento" at bounding box center [728, 288] width 128 height 14
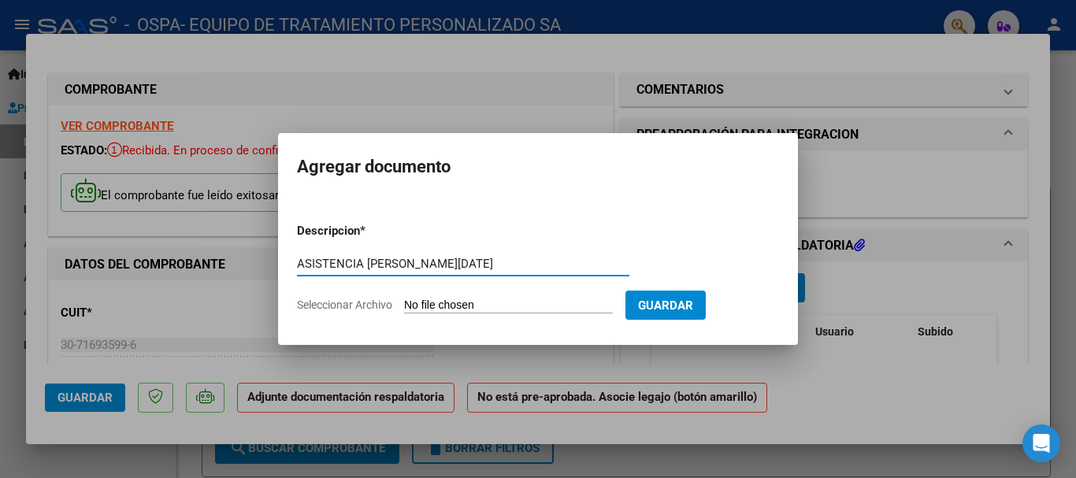
click at [518, 258] on input "ASISTENCIA [PERSON_NAME][DATE]" at bounding box center [463, 264] width 332 height 14
type input "ASISTENCIA [PERSON_NAME] SAIE [DATE]"
click at [509, 302] on input "Seleccionar Archivo" at bounding box center [508, 306] width 209 height 15
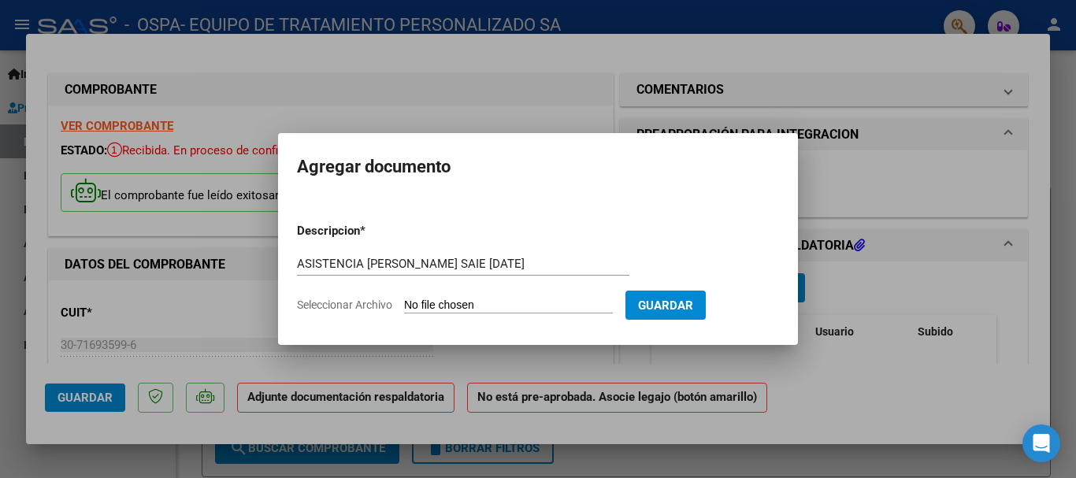
type input "C:\fakepath\[PERSON_NAME] SAIE [DATE].pdf"
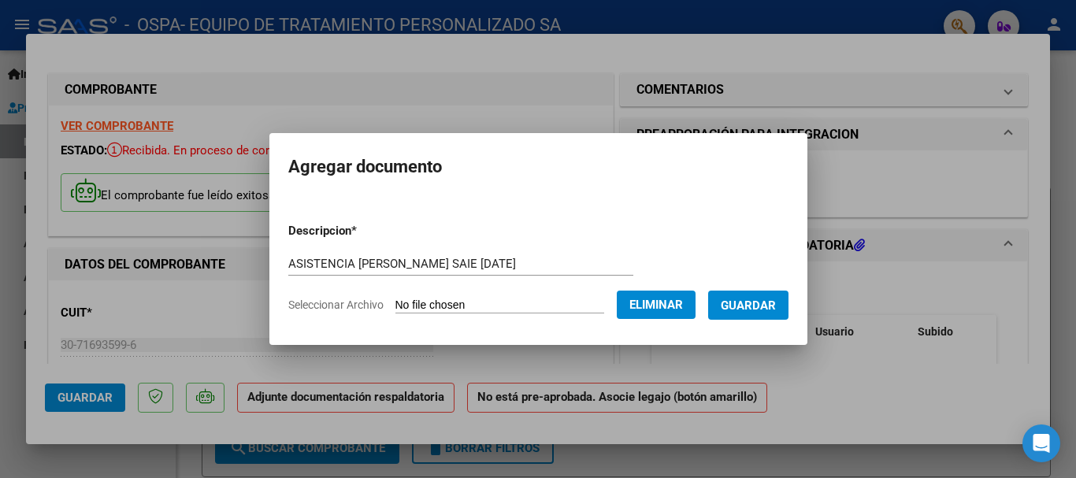
click at [762, 302] on span "Guardar" at bounding box center [748, 306] width 55 height 14
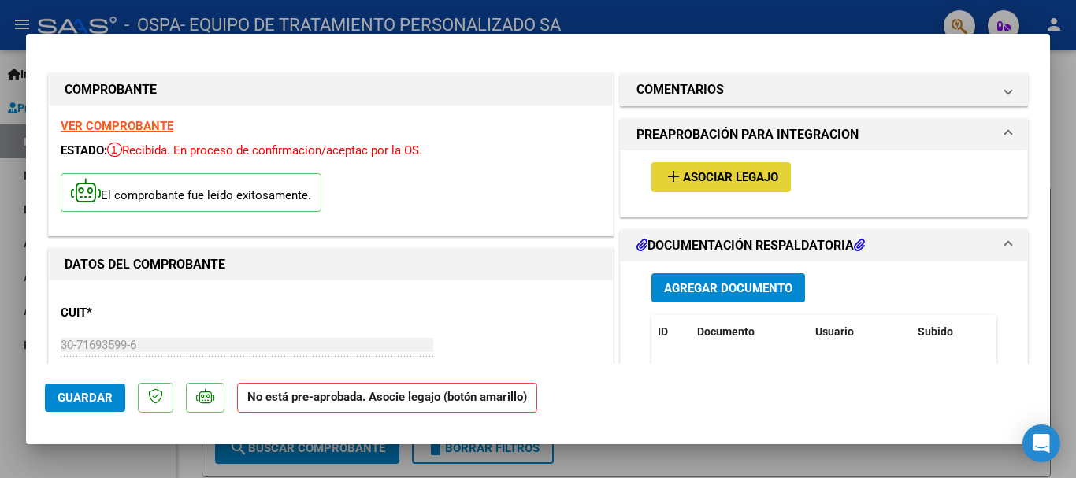
click at [704, 175] on span "Asociar Legajo" at bounding box center [730, 178] width 95 height 14
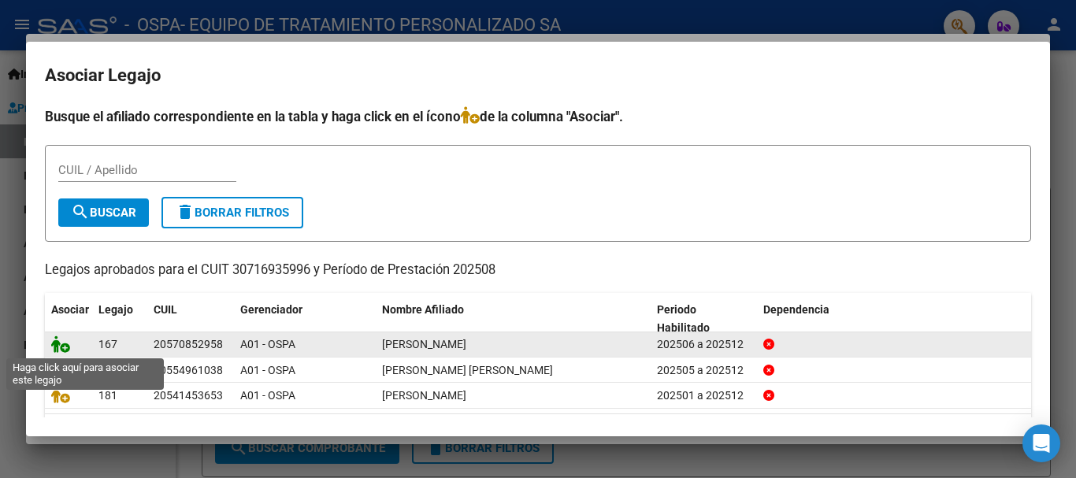
click at [58, 339] on icon at bounding box center [60, 344] width 19 height 17
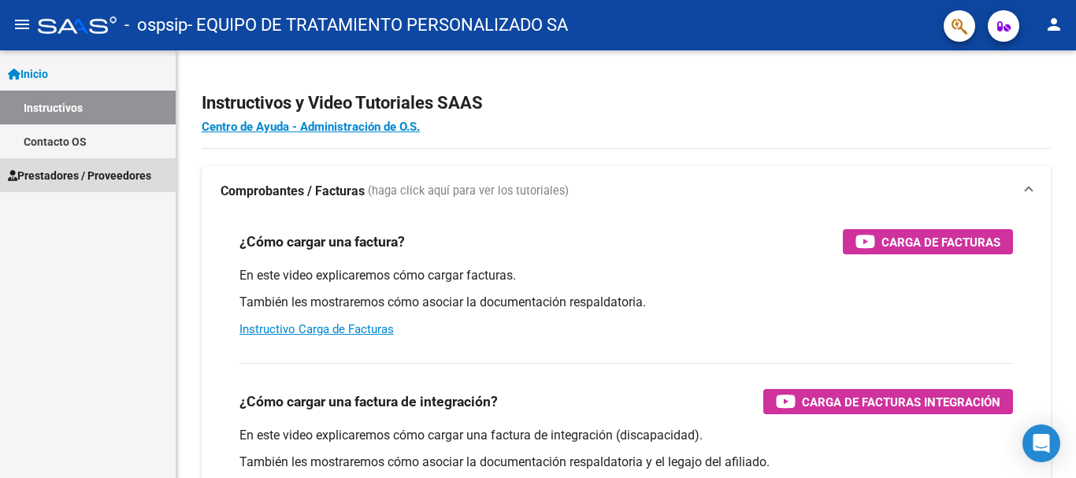
click at [129, 171] on span "Prestadores / Proveedores" at bounding box center [79, 175] width 143 height 17
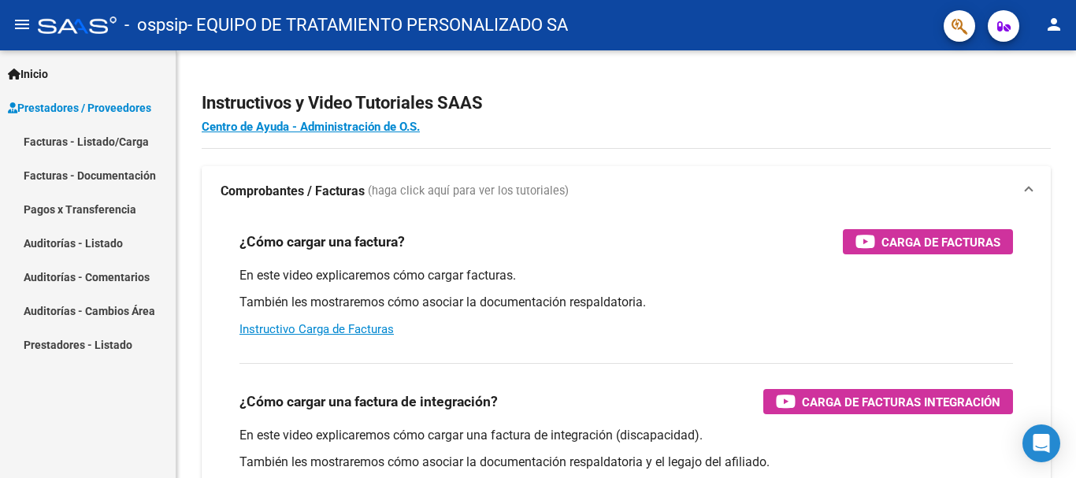
click at [140, 138] on link "Facturas - Listado/Carga" at bounding box center [88, 141] width 176 height 34
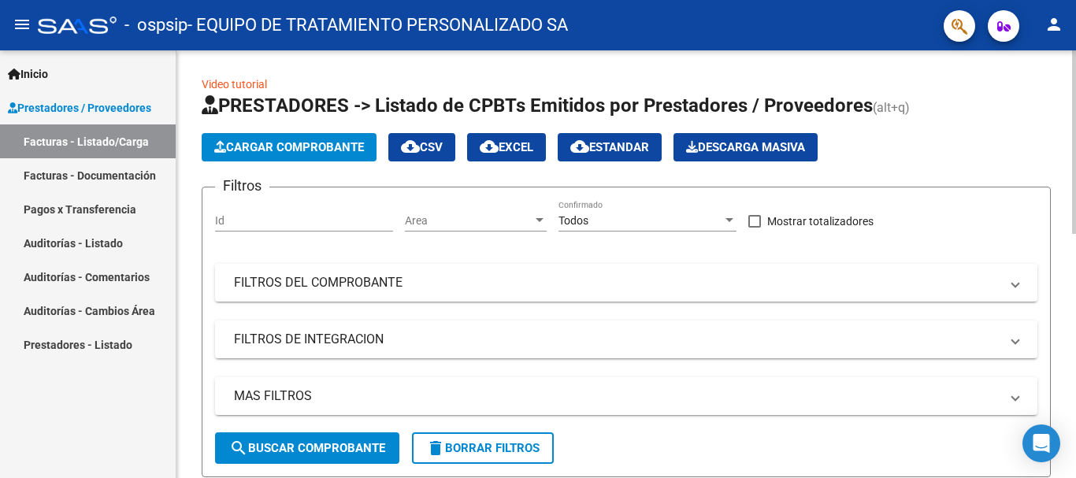
click at [312, 144] on span "Cargar Comprobante" at bounding box center [289, 147] width 150 height 14
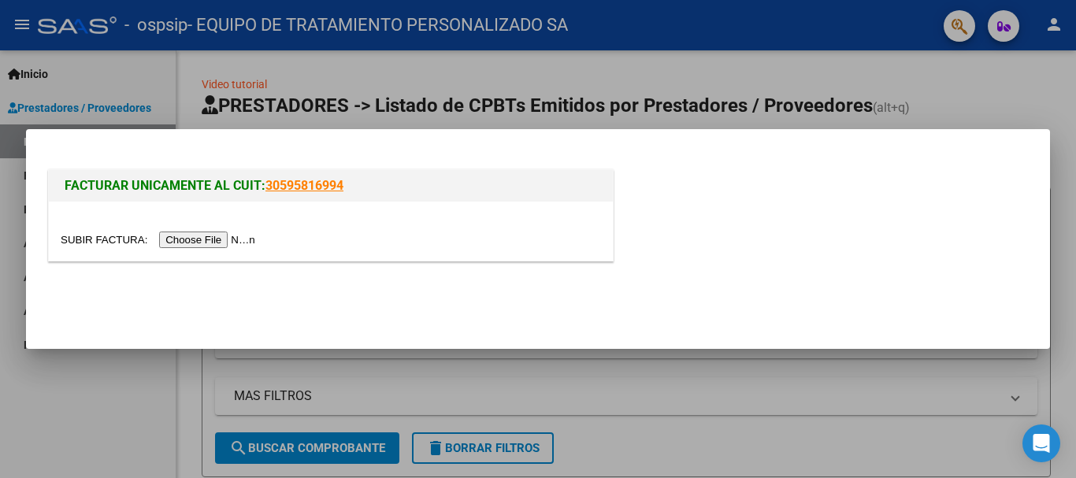
click at [217, 239] on input "file" at bounding box center [160, 240] width 199 height 17
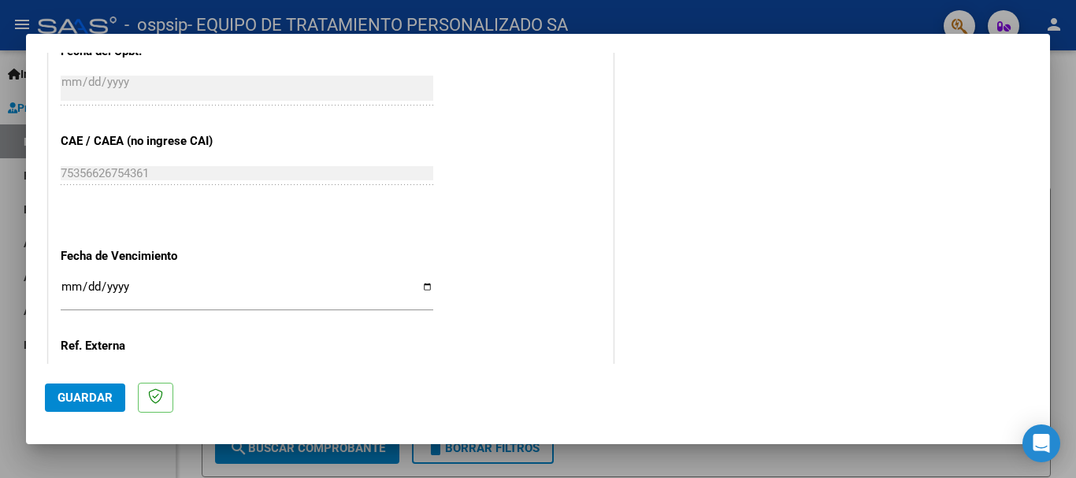
scroll to position [1015, 0]
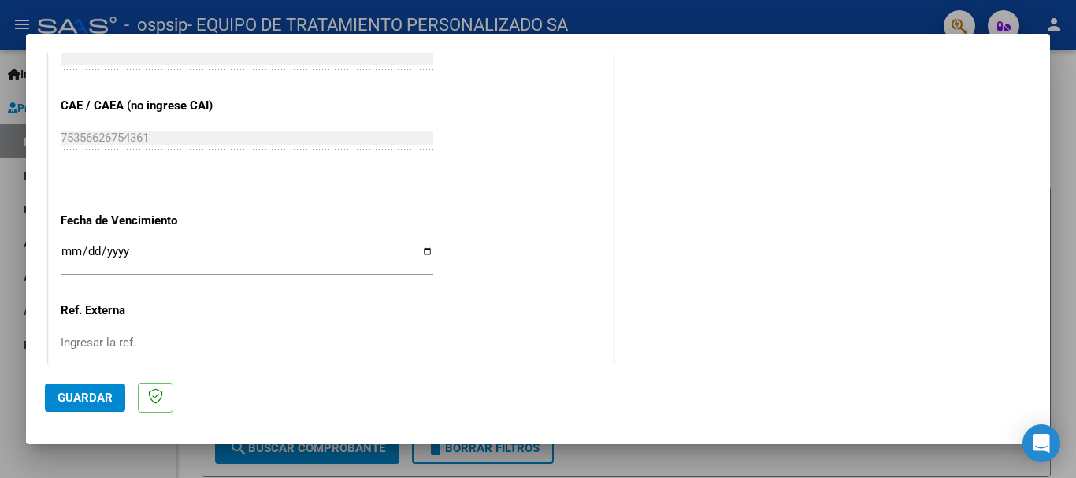
click at [423, 250] on input "Ingresar la fecha" at bounding box center [247, 257] width 373 height 25
type input "[DATE]"
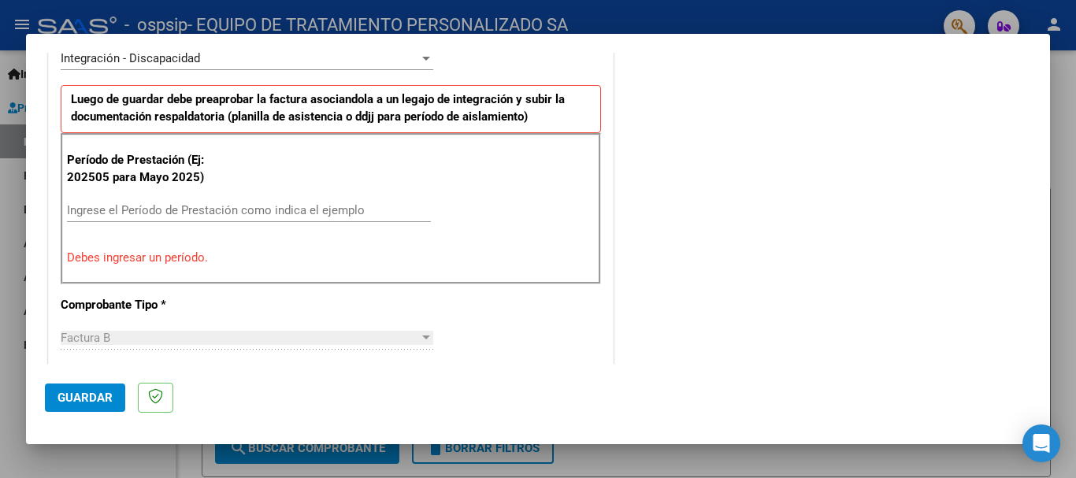
scroll to position [403, 0]
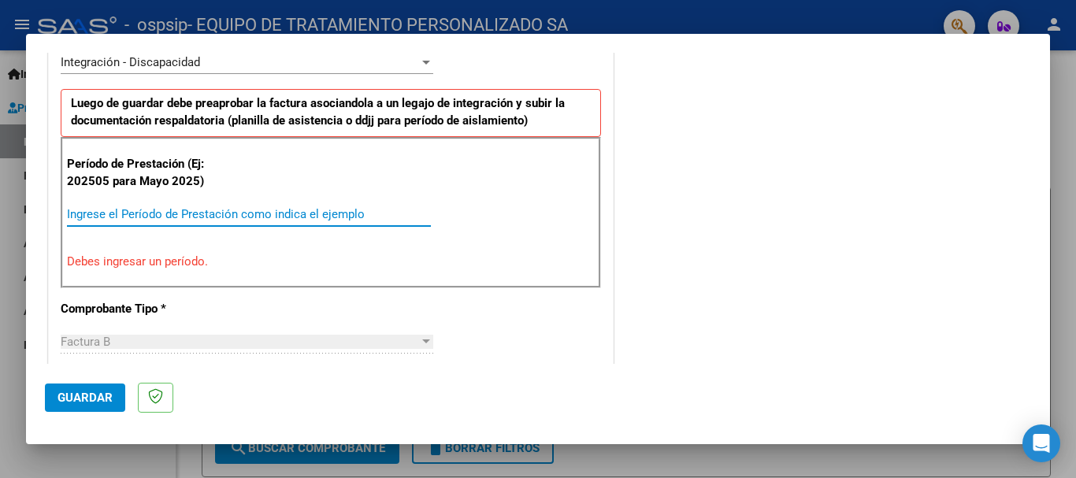
click at [295, 207] on input "Ingrese el Período de Prestación como indica el ejemplo" at bounding box center [249, 214] width 364 height 14
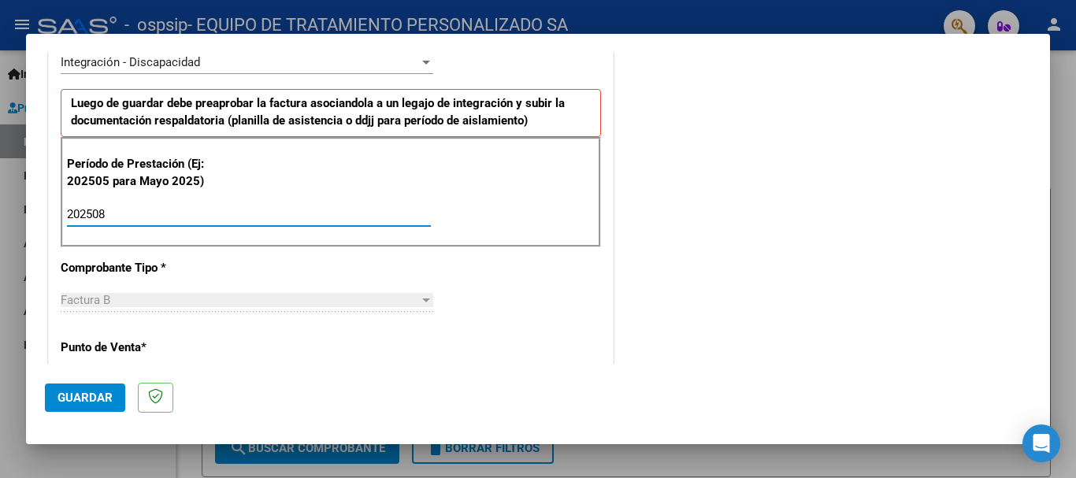
type input "202508"
click at [74, 399] on span "Guardar" at bounding box center [85, 398] width 55 height 14
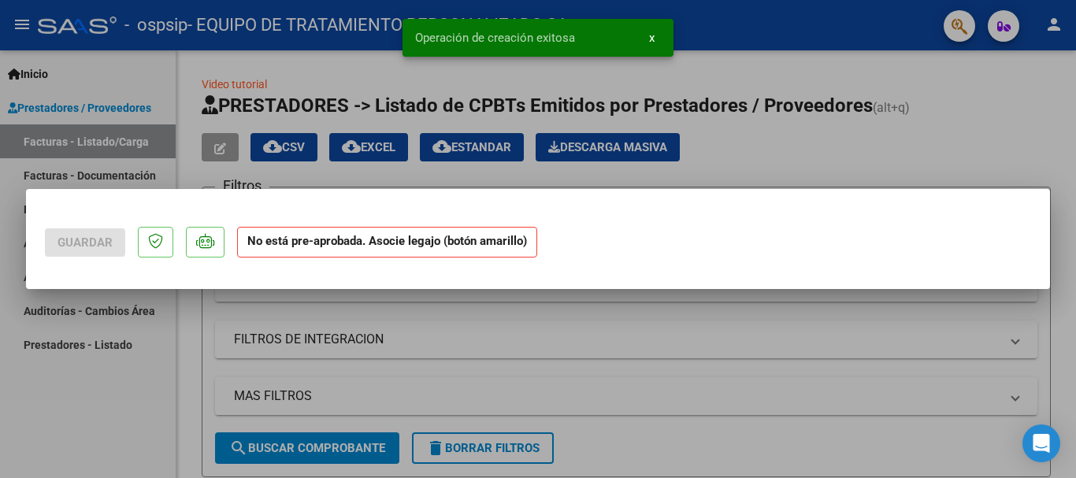
scroll to position [0, 0]
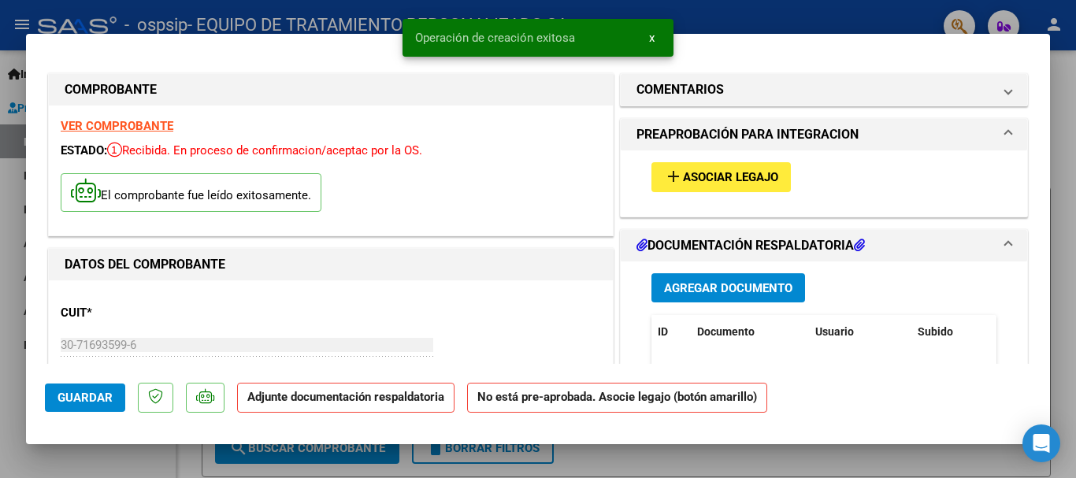
click at [695, 286] on span "Agregar Documento" at bounding box center [728, 288] width 128 height 14
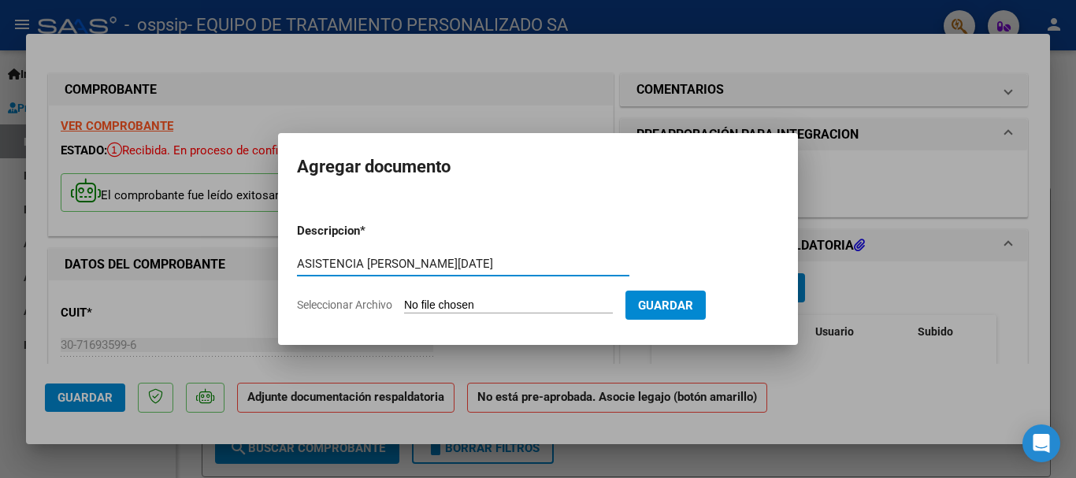
type input "ASISTENCIA MARCOS ROJAS AGOSTO 2025"
click at [475, 305] on input "Seleccionar Archivo" at bounding box center [508, 306] width 209 height 15
type input "C:\fakepath\MARCOS ROJAS ASIST MOD AGOSTO 2025.pdf"
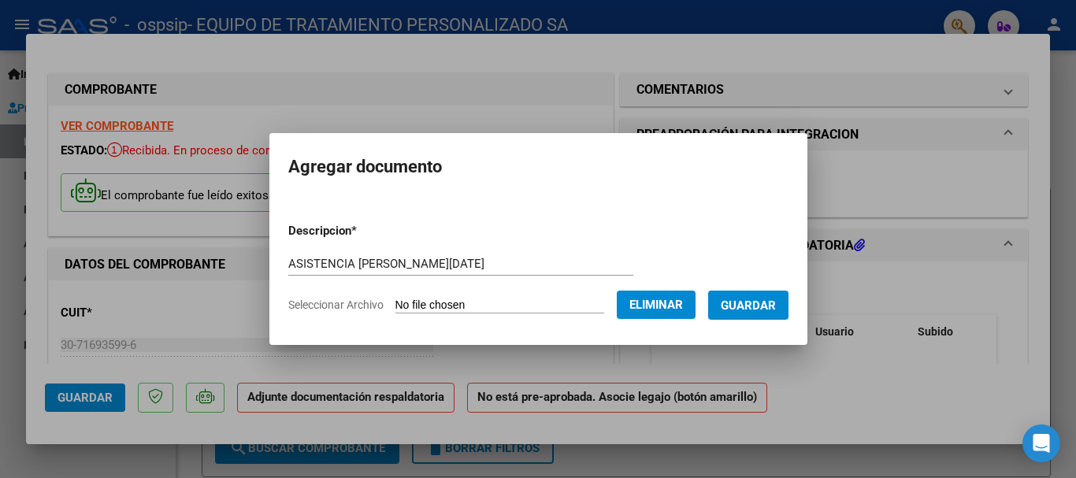
click at [772, 302] on span "Guardar" at bounding box center [748, 306] width 55 height 14
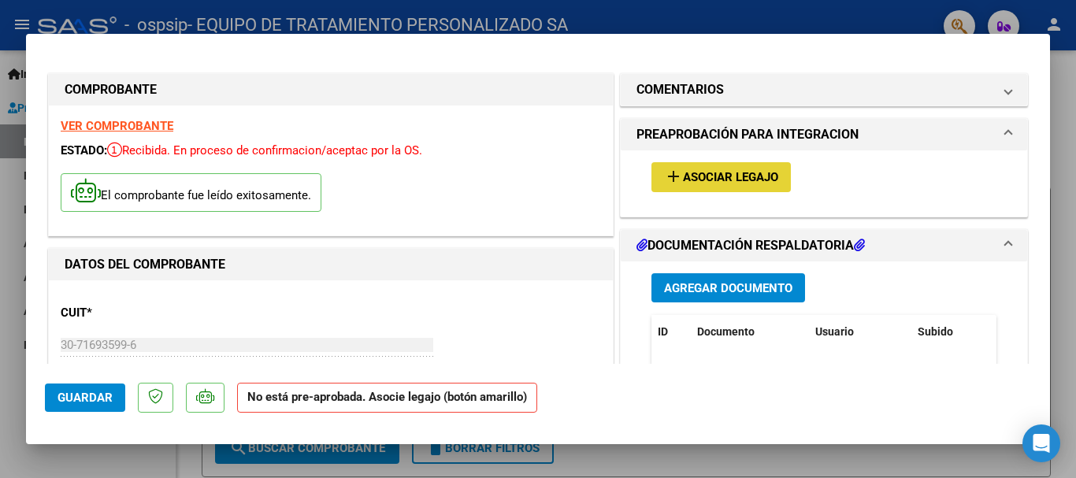
click at [688, 175] on span "Asociar Legajo" at bounding box center [730, 178] width 95 height 14
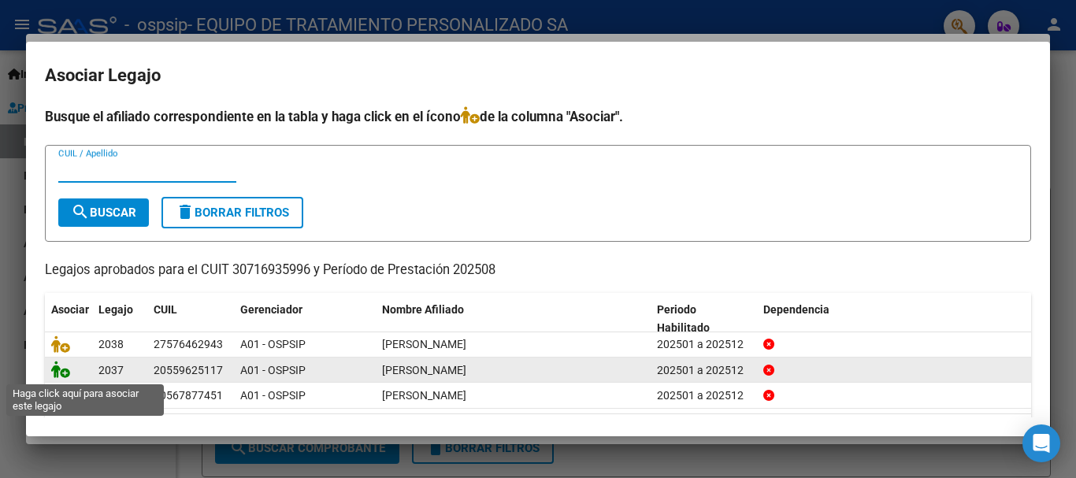
click at [62, 366] on icon at bounding box center [60, 369] width 19 height 17
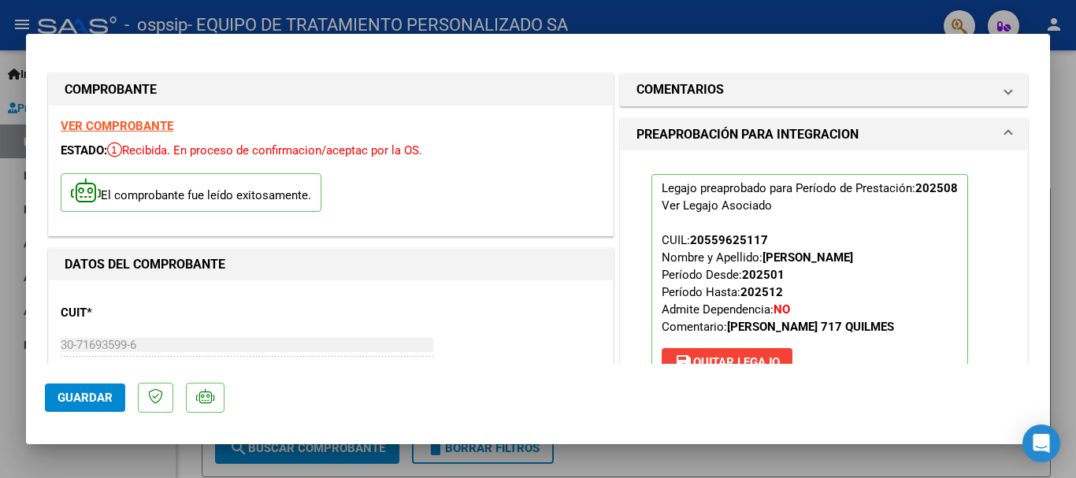
click at [1063, 174] on div at bounding box center [538, 239] width 1076 height 478
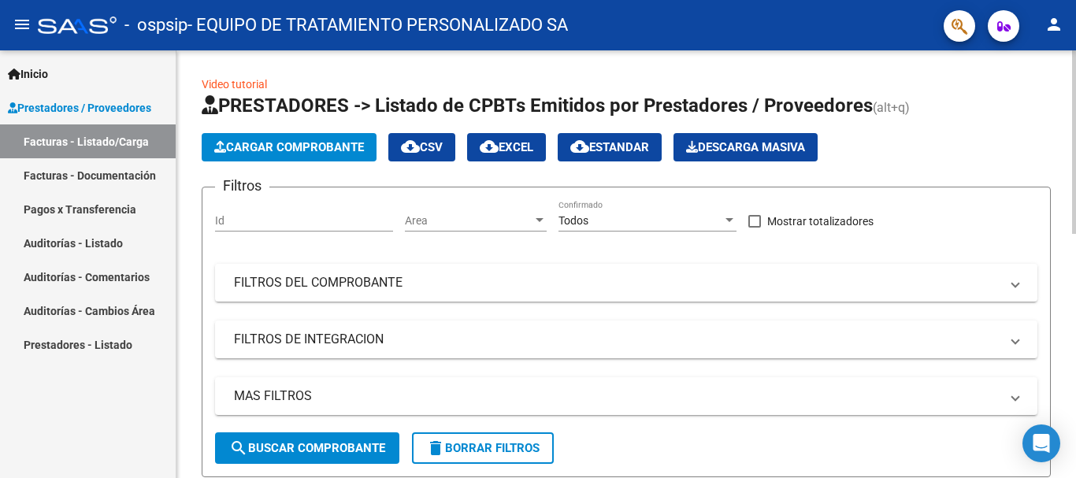
click at [324, 143] on span "Cargar Comprobante" at bounding box center [289, 147] width 150 height 14
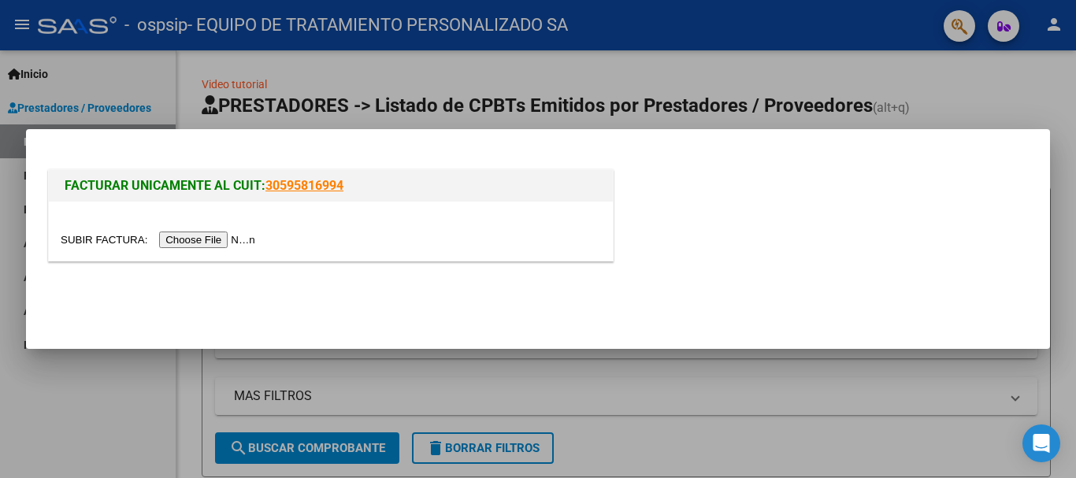
click at [210, 237] on input "file" at bounding box center [160, 240] width 199 height 17
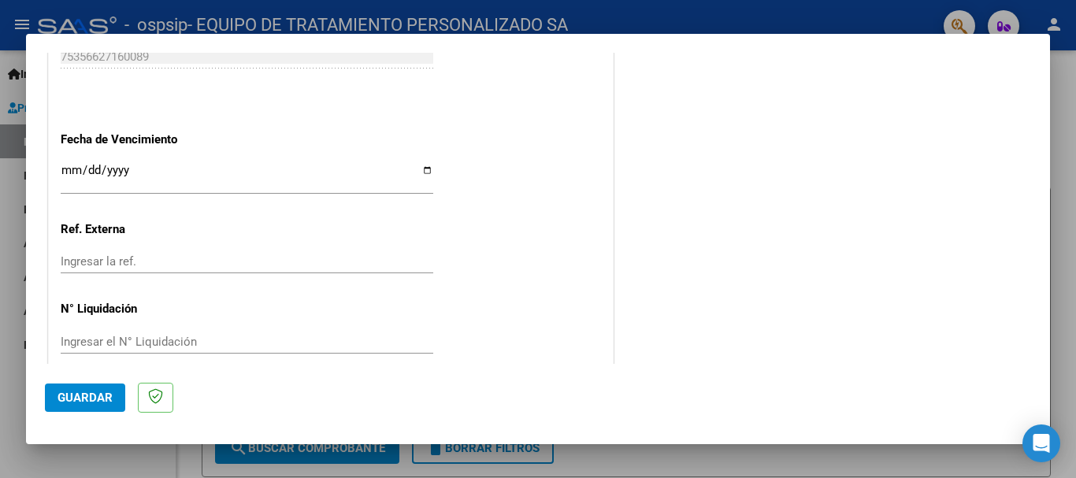
scroll to position [1101, 0]
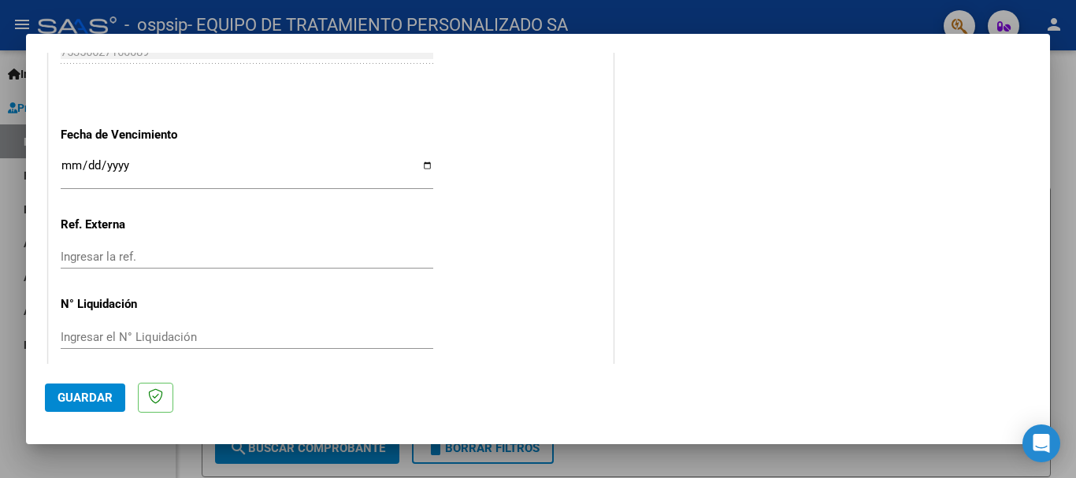
click at [422, 165] on input "Ingresar la fecha" at bounding box center [247, 171] width 373 height 25
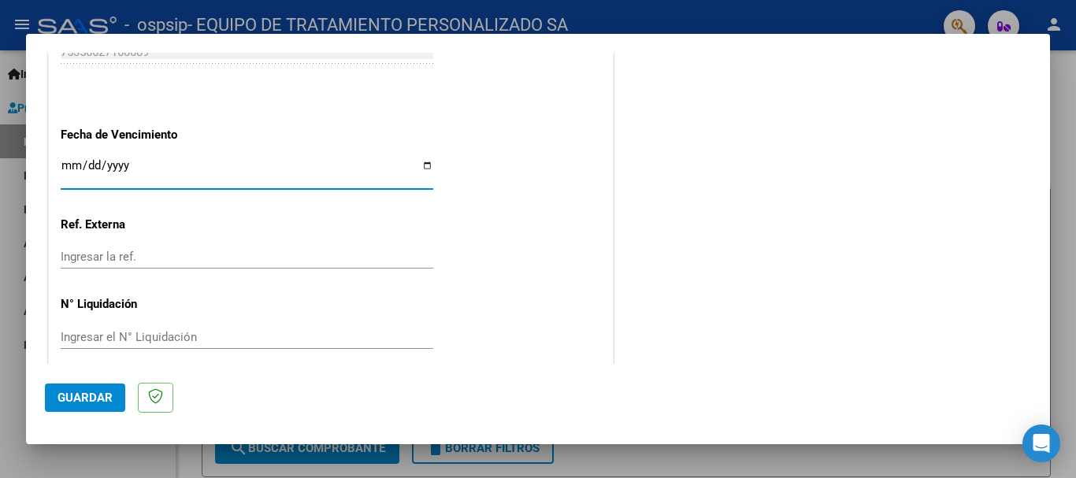
type input "[DATE]"
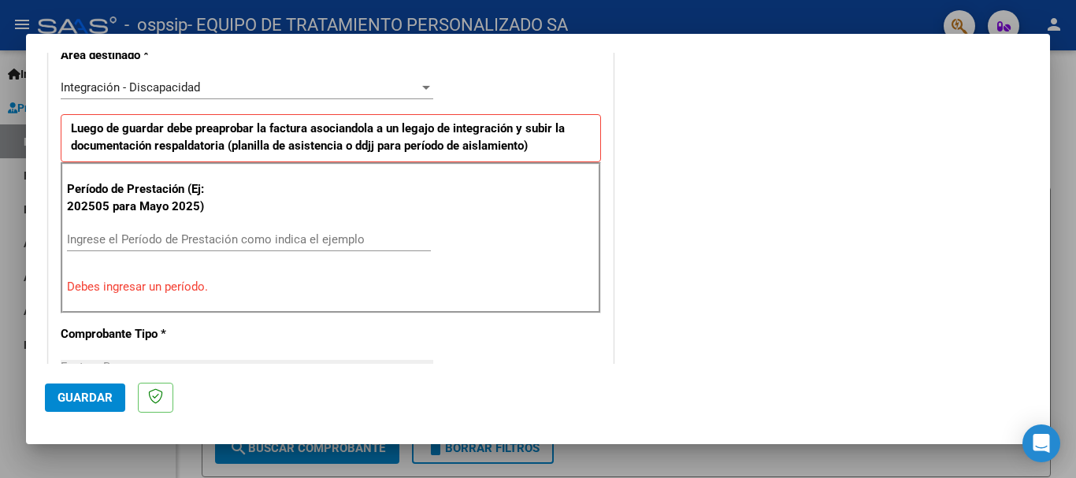
scroll to position [374, 0]
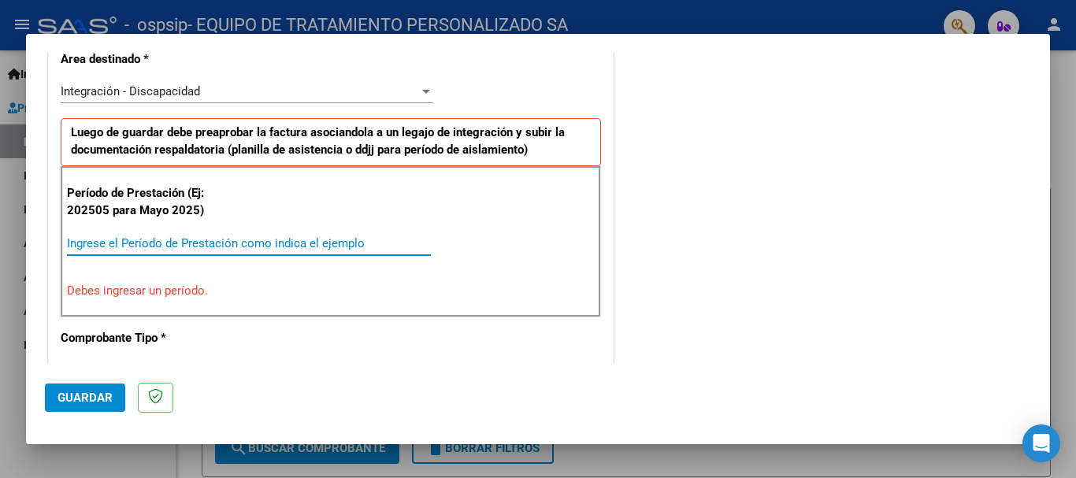
click at [180, 244] on input "Ingrese el Período de Prestación como indica el ejemplo" at bounding box center [249, 243] width 364 height 14
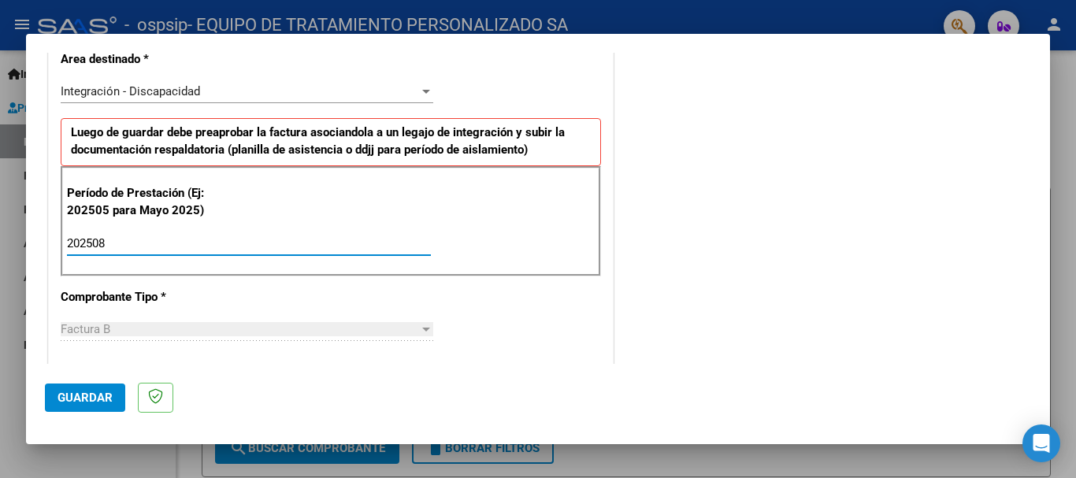
type input "202508"
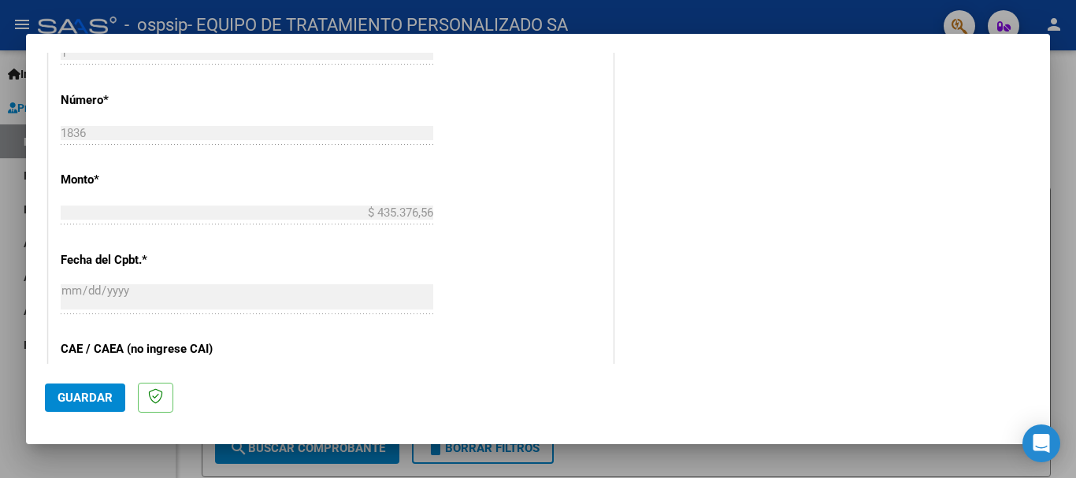
scroll to position [1075, 0]
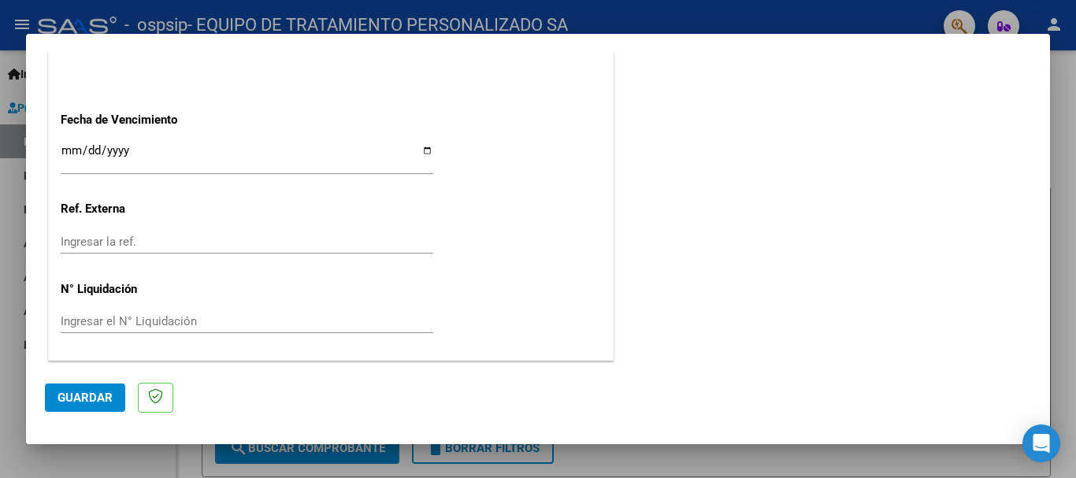
click at [76, 396] on span "Guardar" at bounding box center [85, 398] width 55 height 14
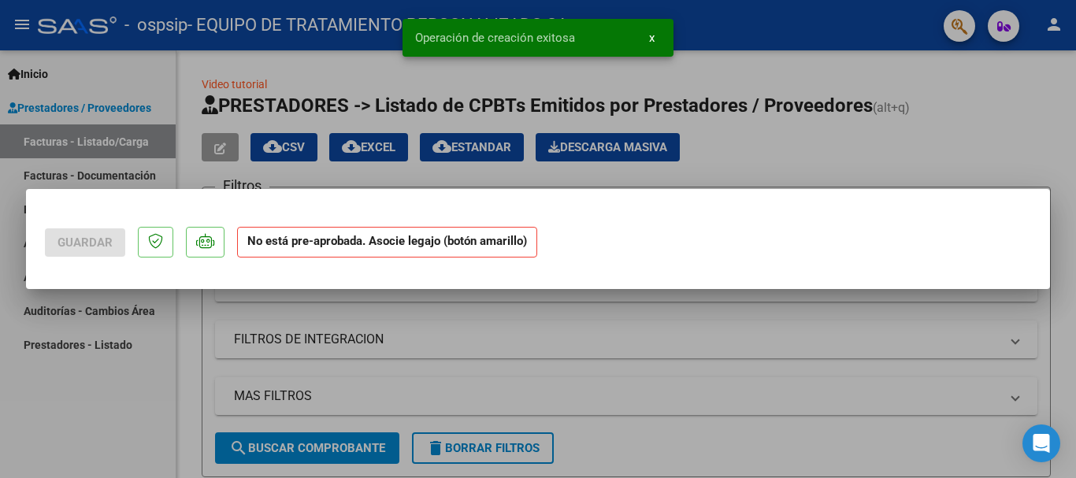
scroll to position [0, 0]
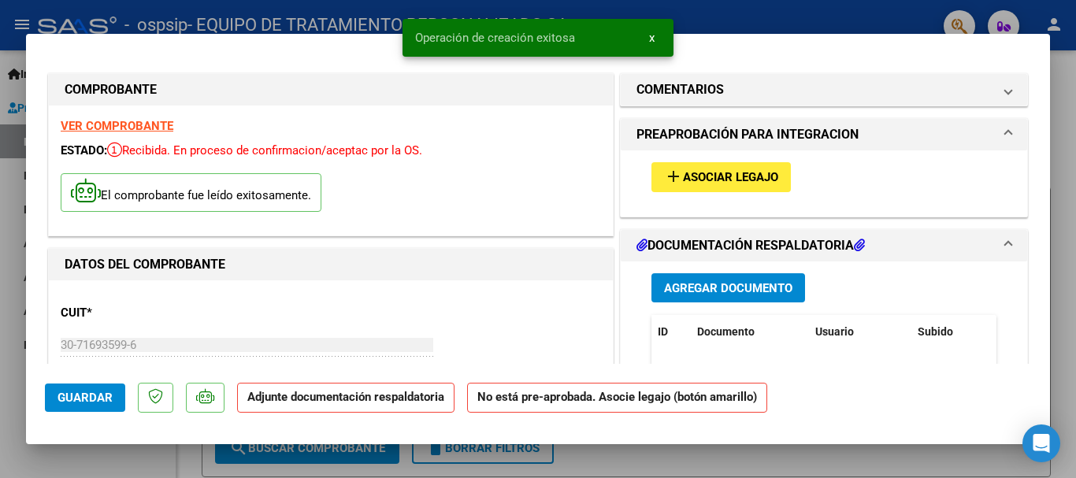
click at [722, 283] on span "Agregar Documento" at bounding box center [728, 288] width 128 height 14
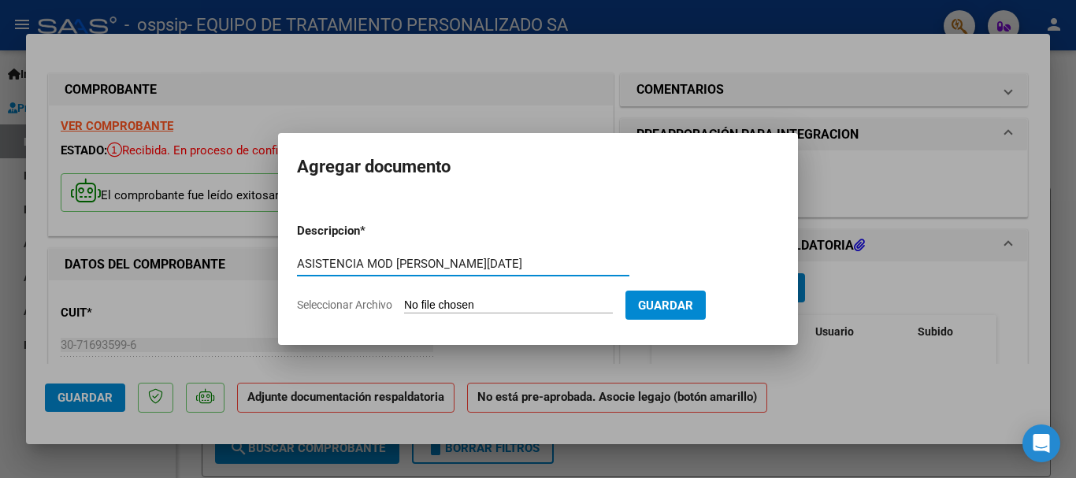
click at [391, 264] on input "ASISTENCIA MOD RAMIRO GOMEZ AGOSTO 2025" at bounding box center [463, 264] width 332 height 14
type input "ASISTENCIA RAMIRO GOMEZ AGOSTO 2025"
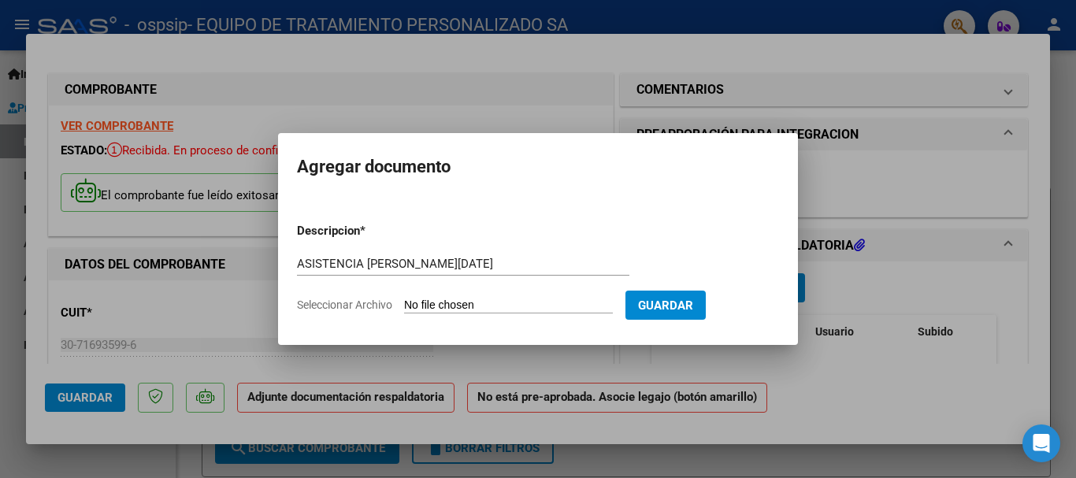
click at [490, 302] on input "Seleccionar Archivo" at bounding box center [508, 306] width 209 height 15
type input "C:\fakepath\RAMIRO GOMEZ ASIST MOD AGOSTO 2025.pdf"
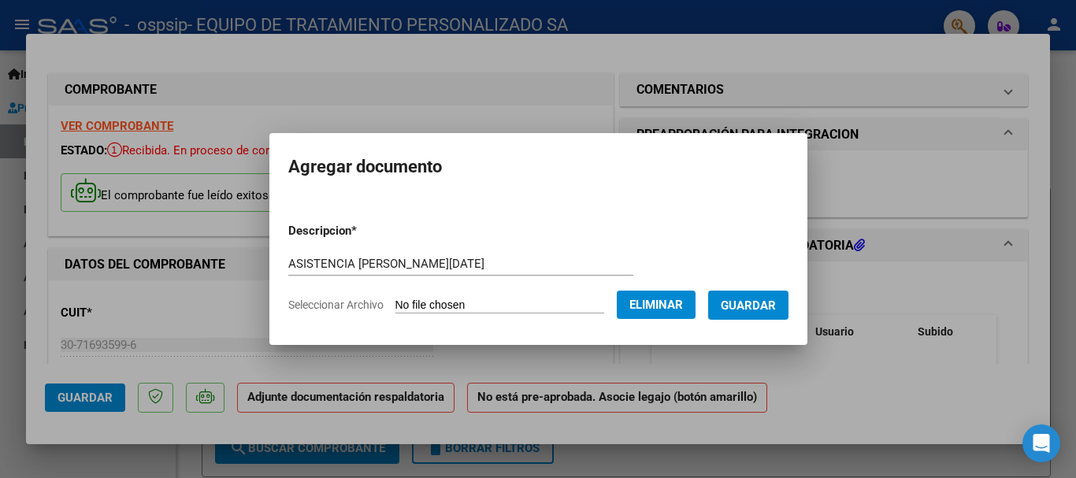
click at [762, 303] on span "Guardar" at bounding box center [748, 306] width 55 height 14
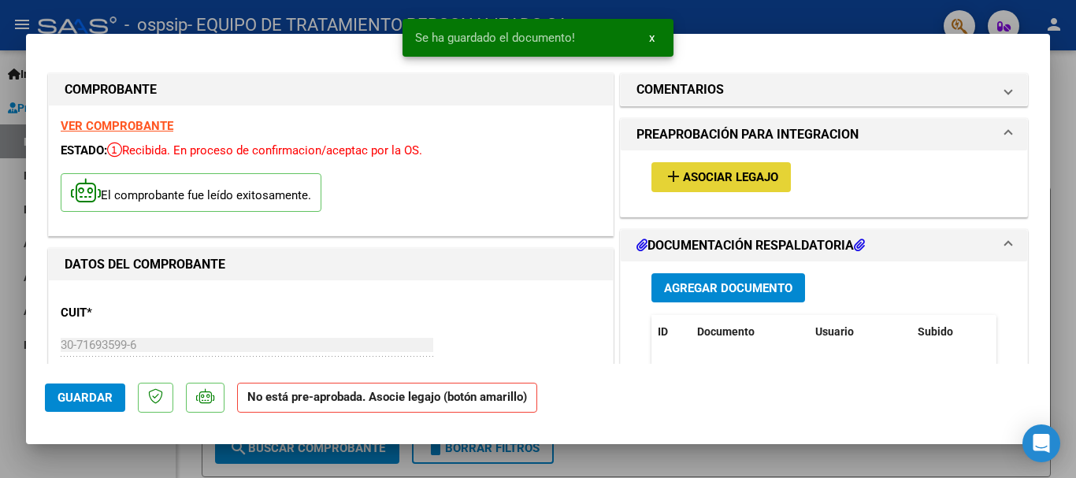
click at [715, 173] on span "Asociar Legajo" at bounding box center [730, 178] width 95 height 14
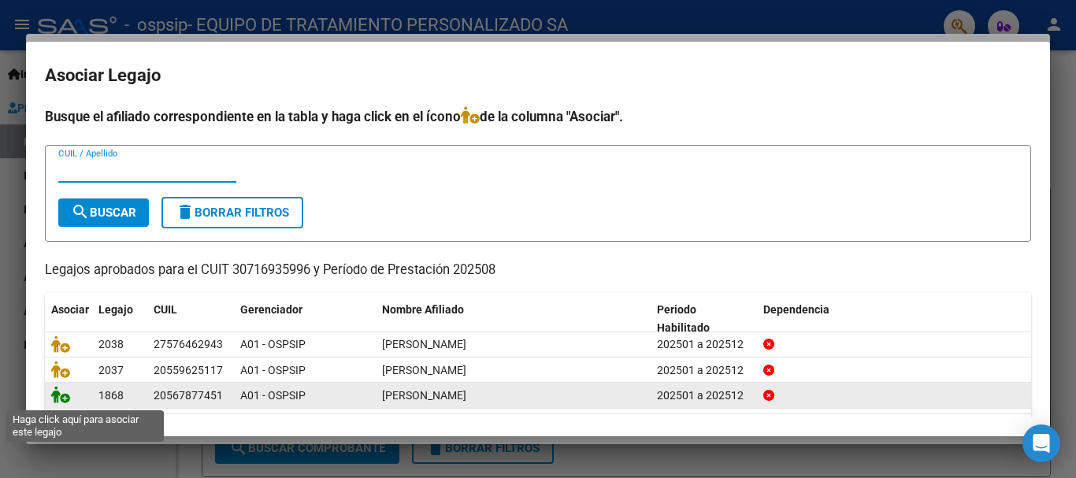
click at [60, 394] on icon at bounding box center [60, 394] width 19 height 17
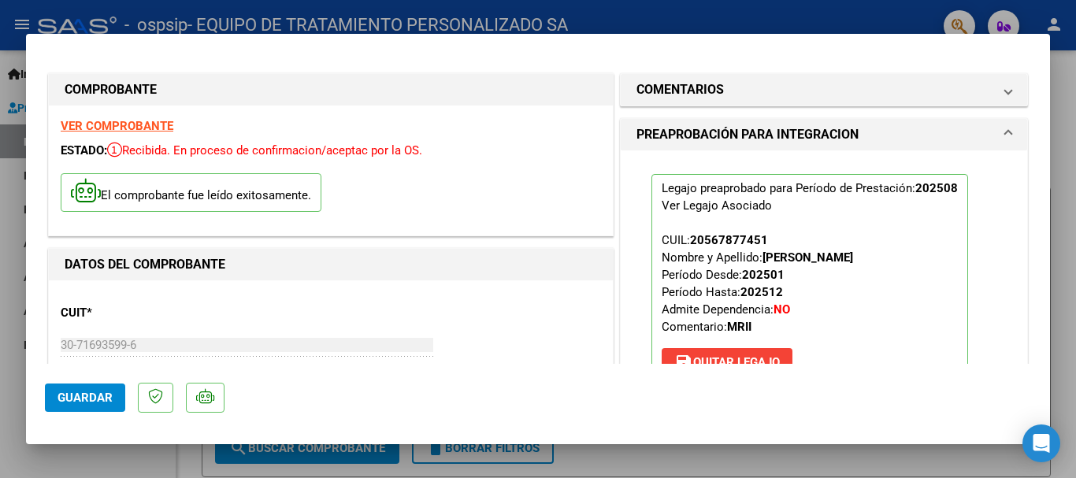
click at [1063, 135] on div at bounding box center [538, 239] width 1076 height 478
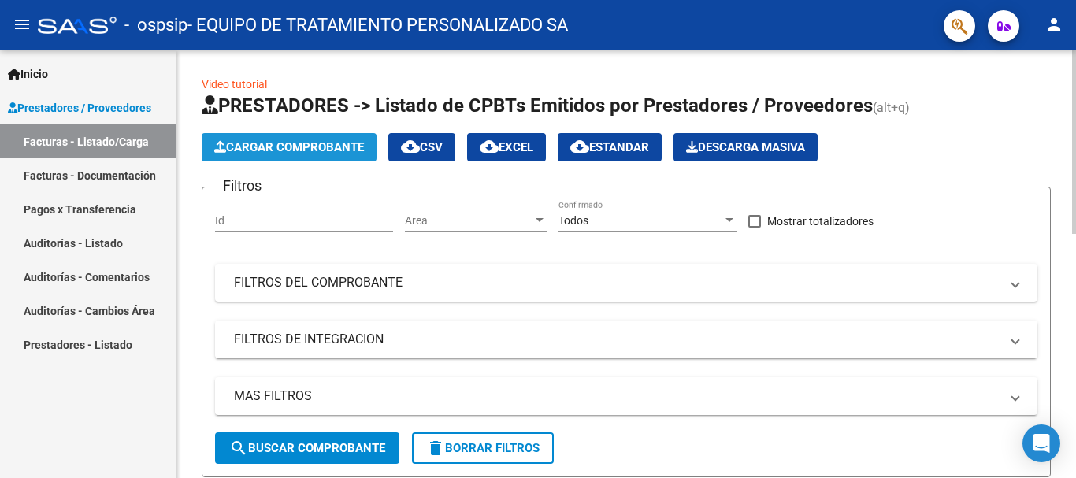
click at [332, 141] on span "Cargar Comprobante" at bounding box center [289, 147] width 150 height 14
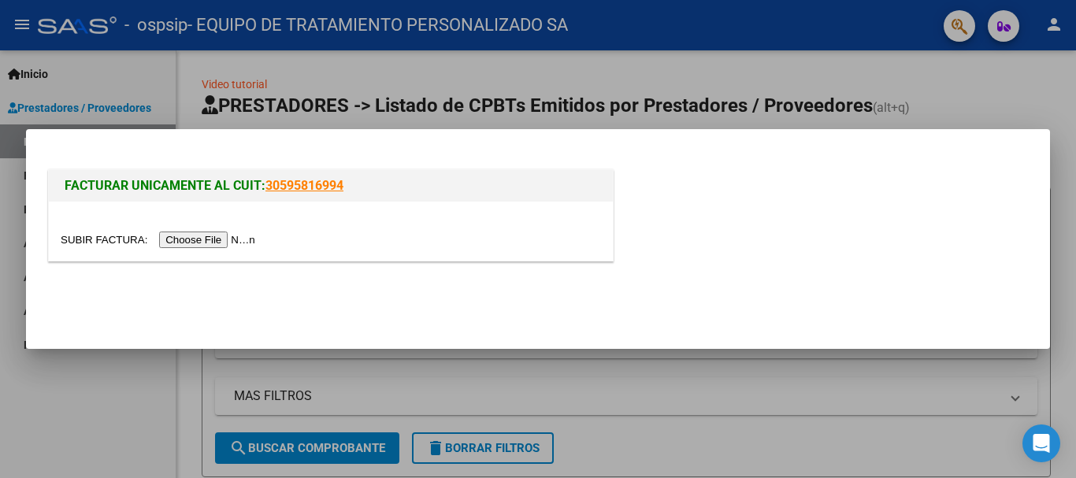
click at [223, 240] on input "file" at bounding box center [160, 240] width 199 height 17
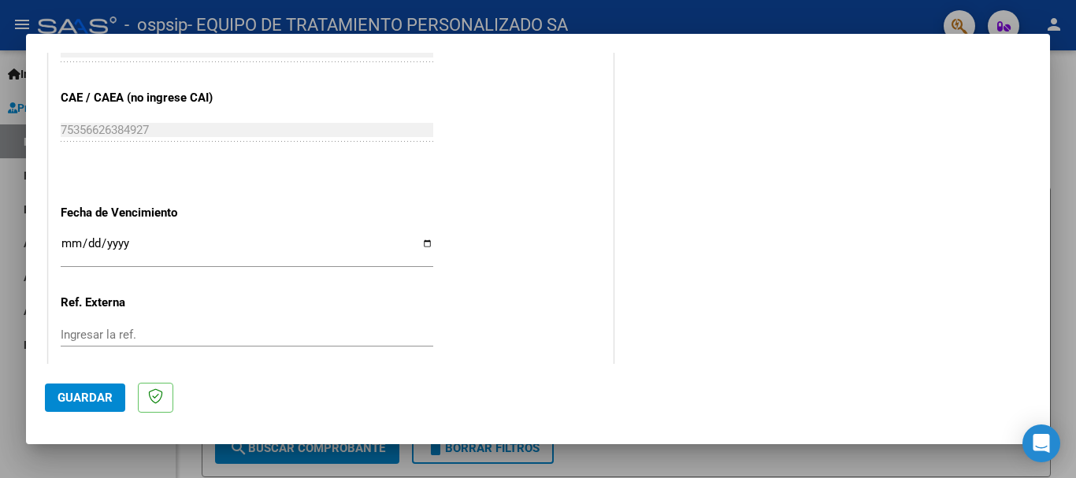
scroll to position [1031, 0]
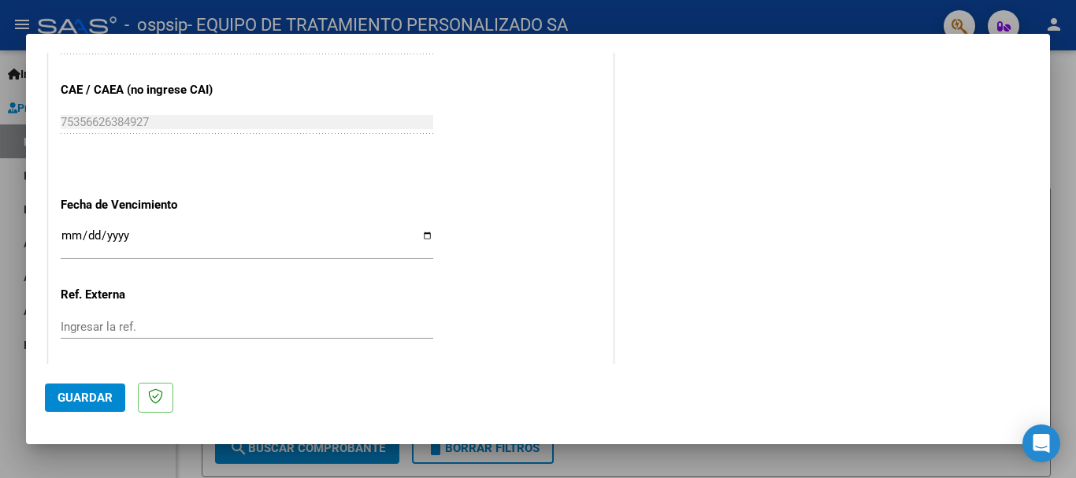
click at [423, 235] on input "Ingresar la fecha" at bounding box center [247, 241] width 373 height 25
type input "[DATE]"
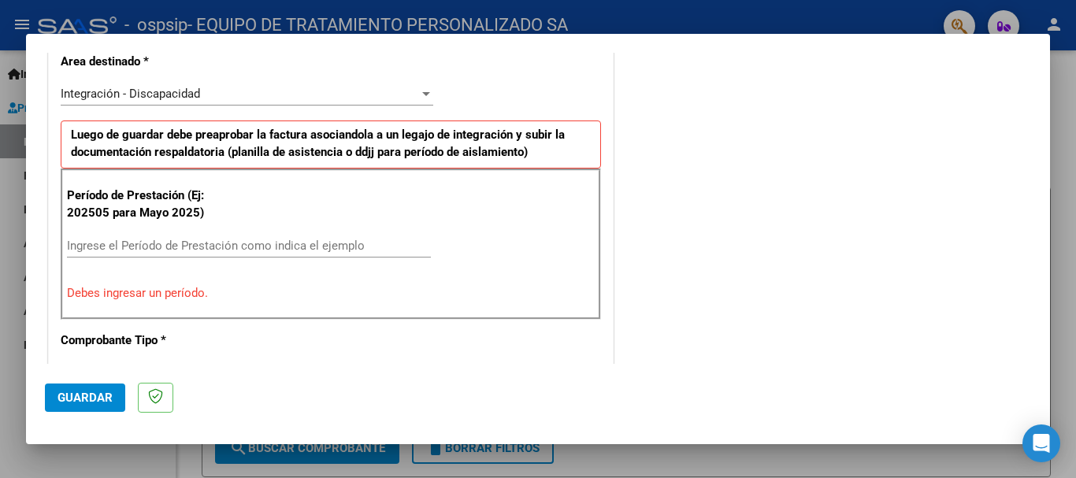
scroll to position [376, 0]
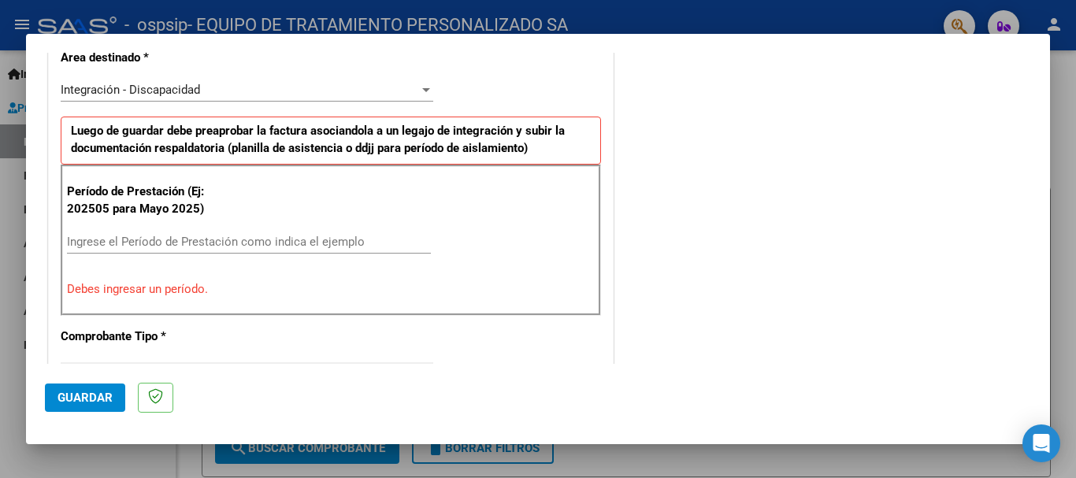
click at [281, 239] on input "Ingrese el Período de Prestación como indica el ejemplo" at bounding box center [249, 242] width 364 height 14
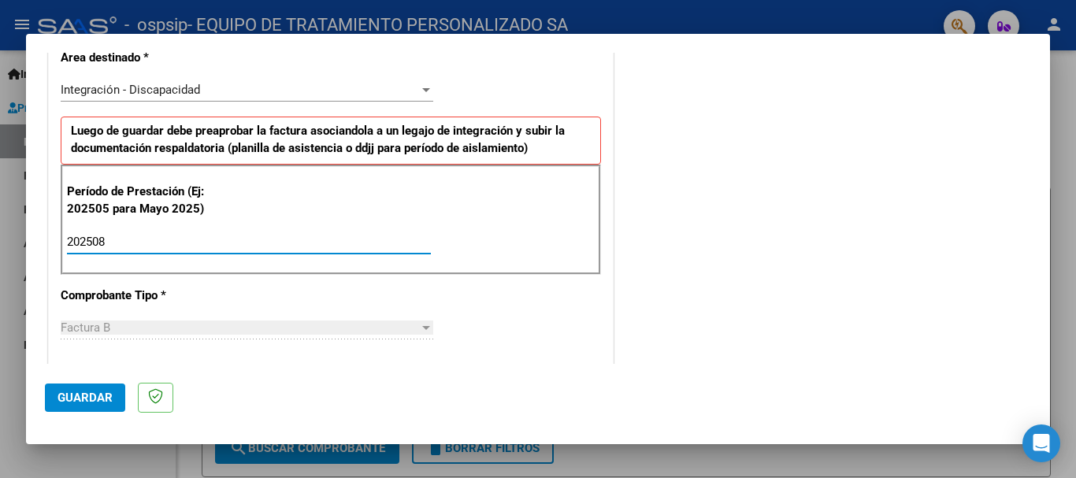
type input "202508"
click at [80, 395] on span "Guardar" at bounding box center [85, 398] width 55 height 14
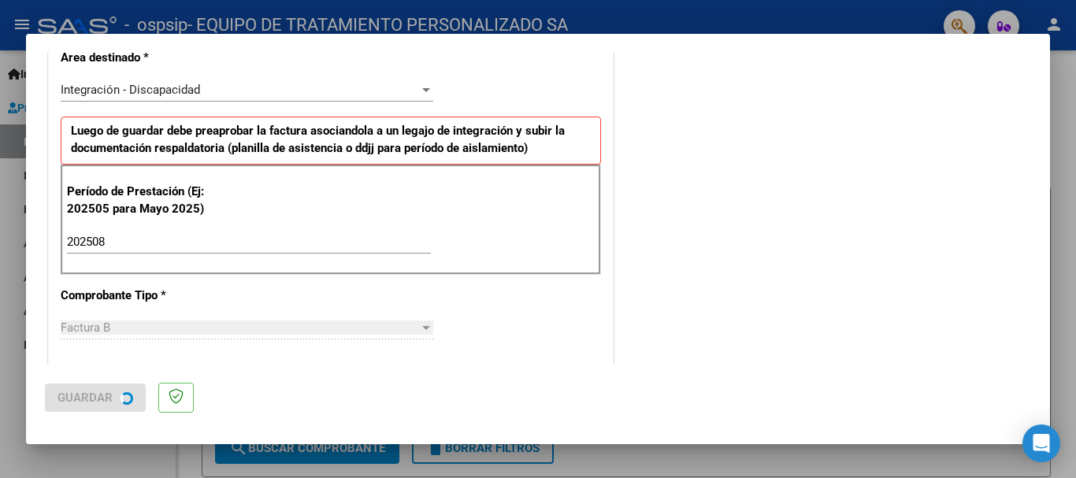
scroll to position [0, 0]
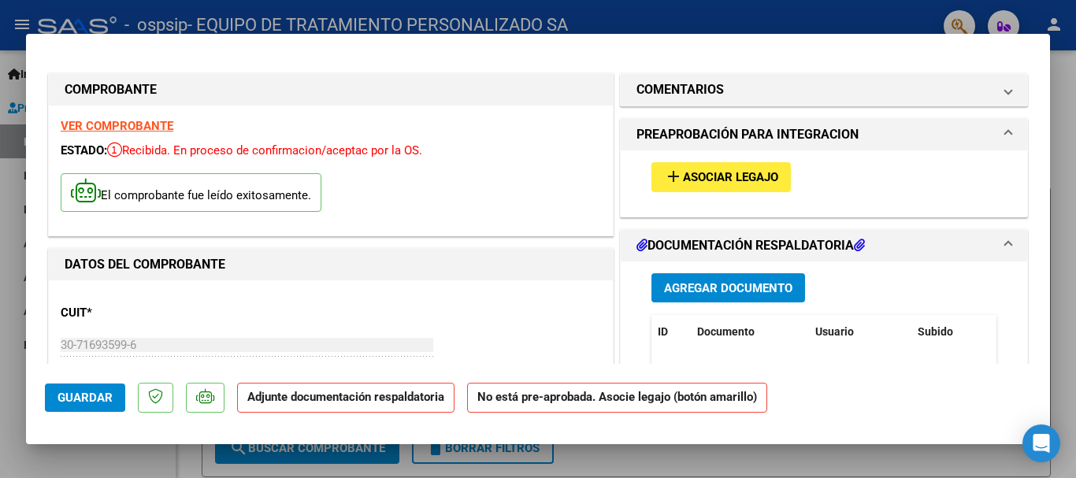
click at [692, 284] on span "Agregar Documento" at bounding box center [728, 288] width 128 height 14
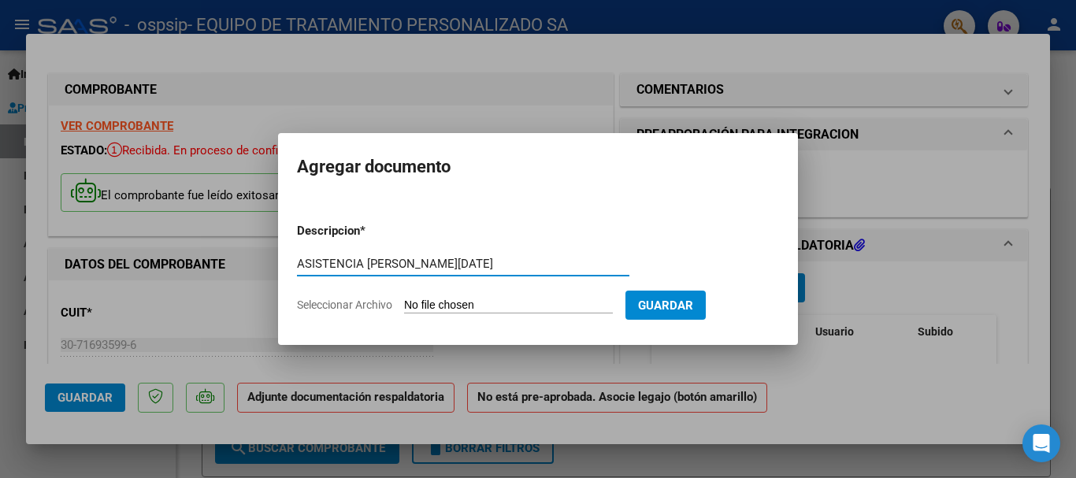
type input "ASISTENCIA LUDMILA ROJAS AGOSTO 2025"
click at [451, 299] on input "Seleccionar Archivo" at bounding box center [508, 306] width 209 height 15
type input "C:\fakepath\LUDMILA ROJAS ASIST MOD AGOSTO 2025.pdf"
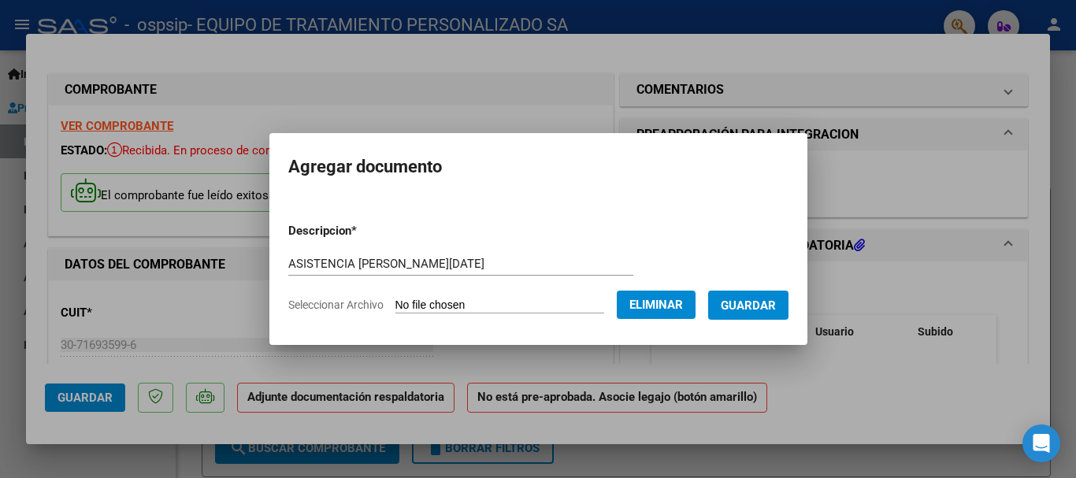
click at [762, 302] on span "Guardar" at bounding box center [748, 306] width 55 height 14
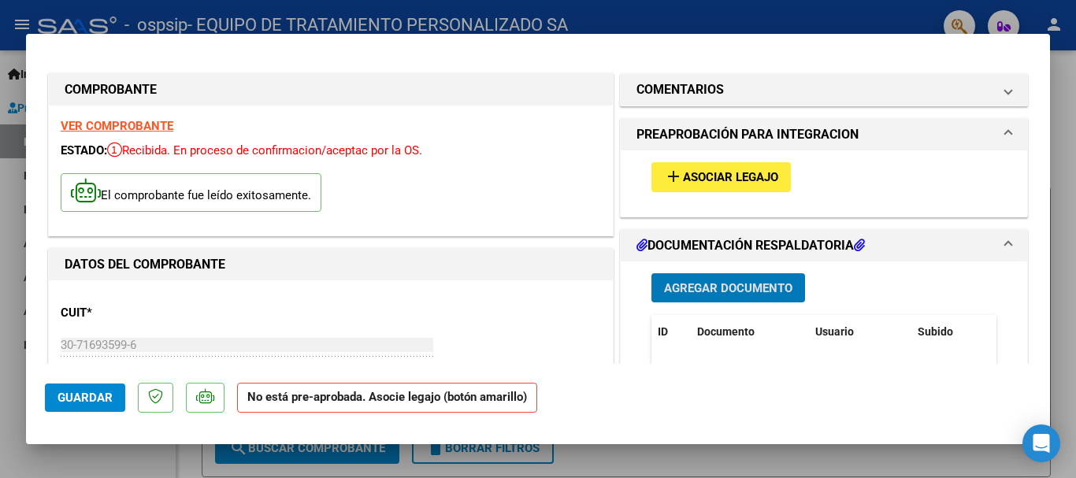
click at [746, 173] on span "Asociar Legajo" at bounding box center [730, 178] width 95 height 14
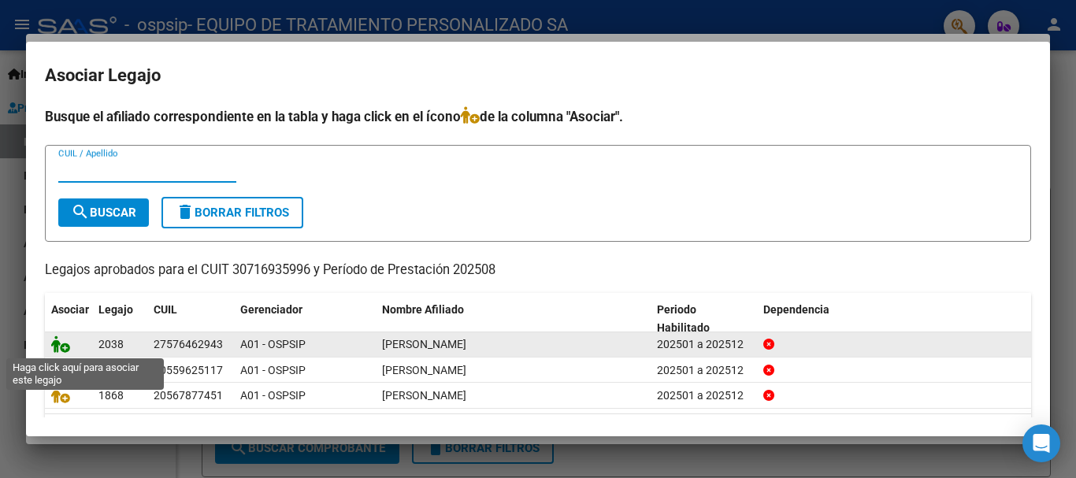
click at [59, 343] on icon at bounding box center [60, 344] width 19 height 17
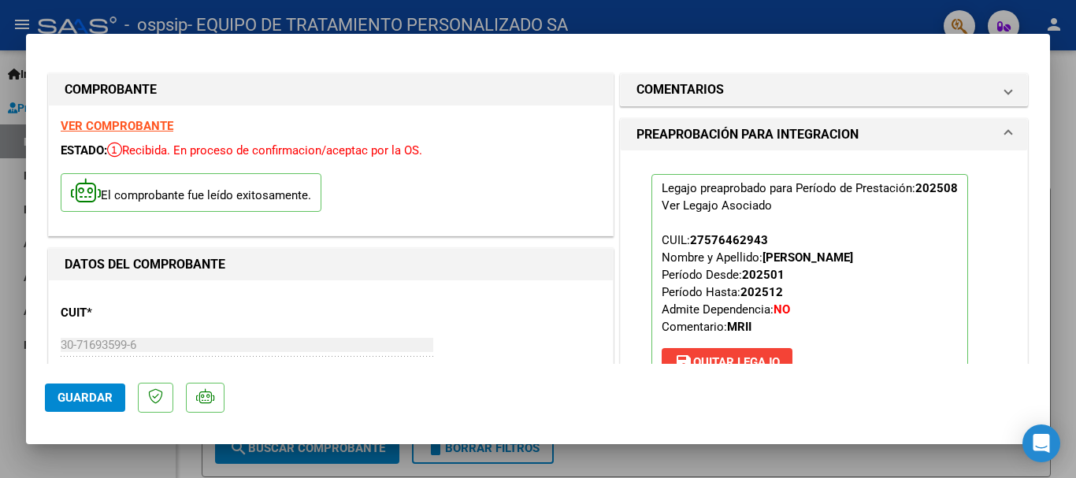
click at [1063, 115] on div at bounding box center [538, 239] width 1076 height 478
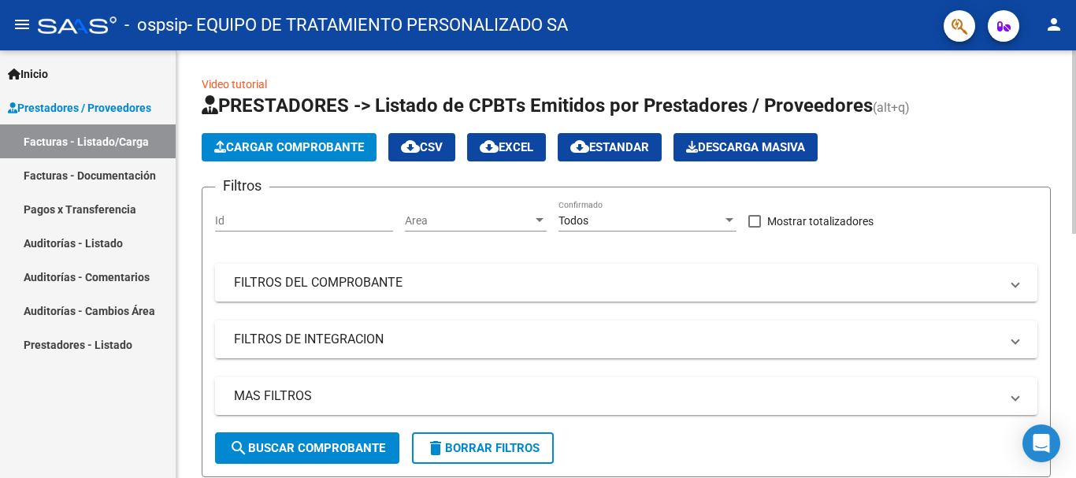
drag, startPoint x: 1071, startPoint y: 137, endPoint x: 1075, endPoint y: 218, distance: 81.2
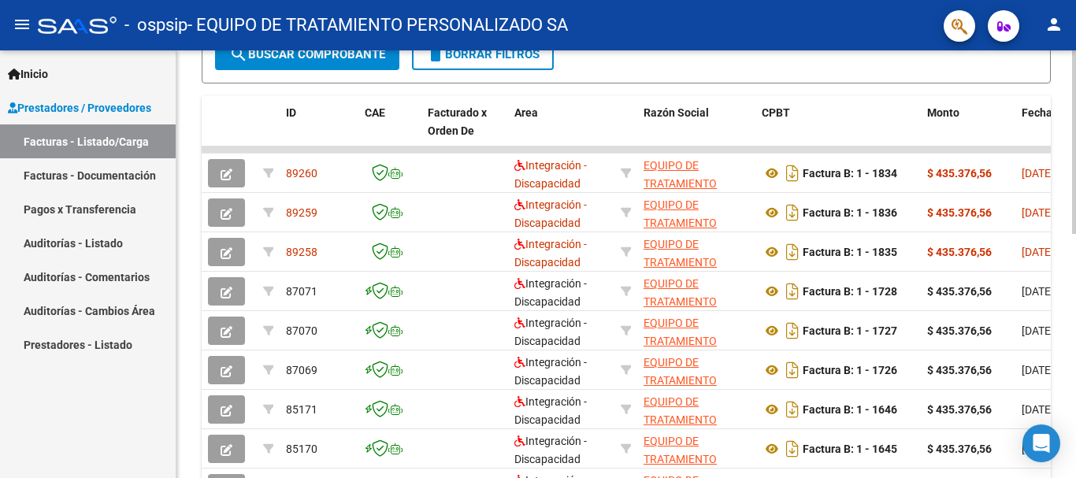
scroll to position [395, 0]
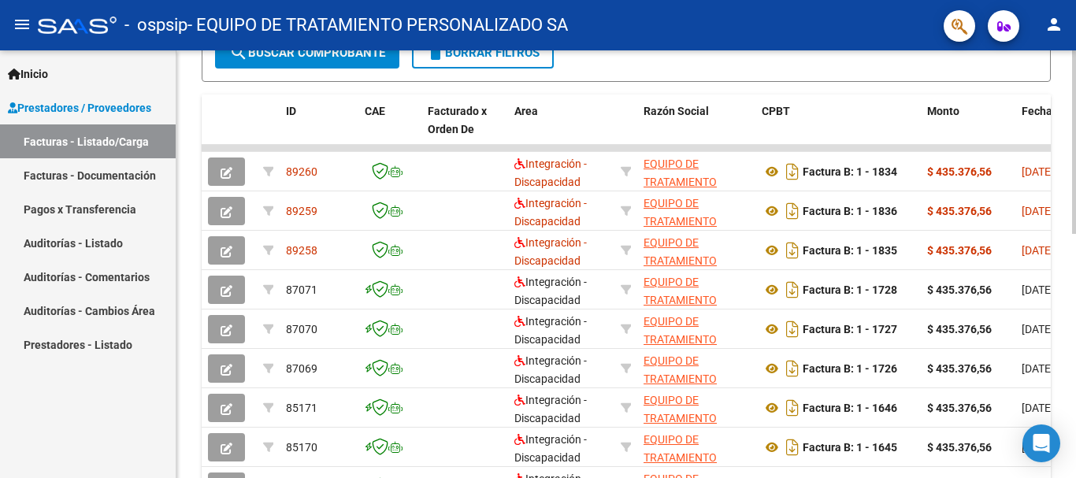
click at [1063, 397] on div at bounding box center [1074, 316] width 4 height 184
click at [1063, 391] on div "Video tutorial PRESTADORES -> Listado de CPBTs Emitidos por Prestadores / Prove…" at bounding box center [626, 148] width 900 height 986
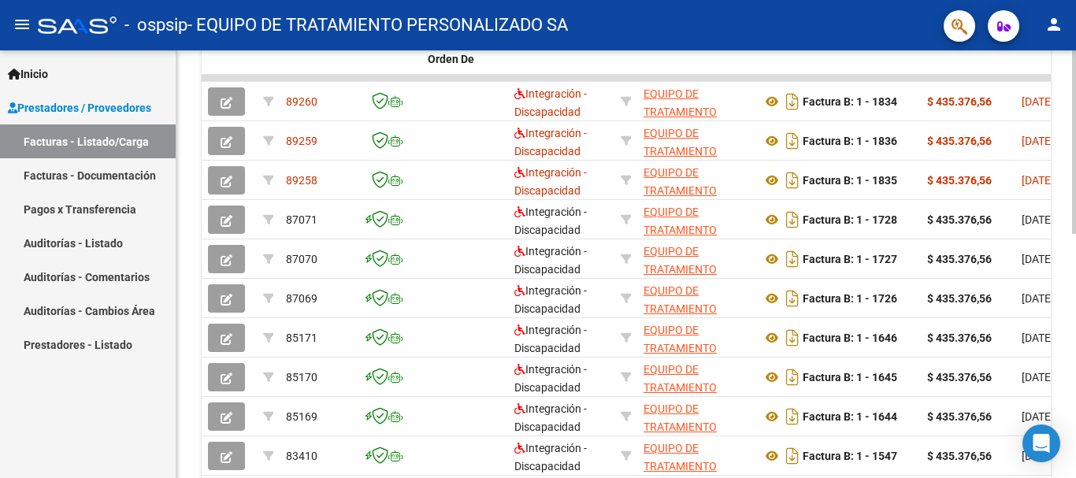
scroll to position [571, 0]
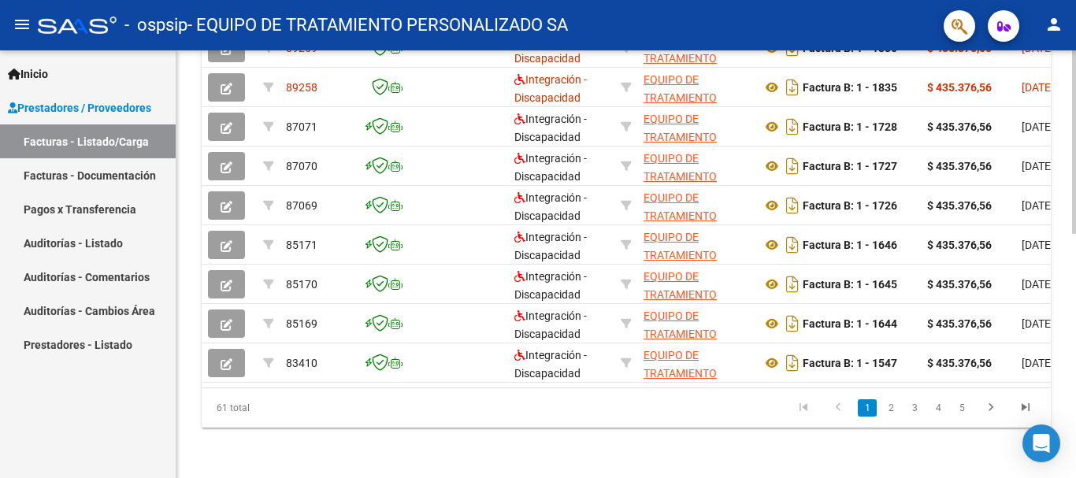
click at [1063, 447] on div at bounding box center [1074, 387] width 4 height 184
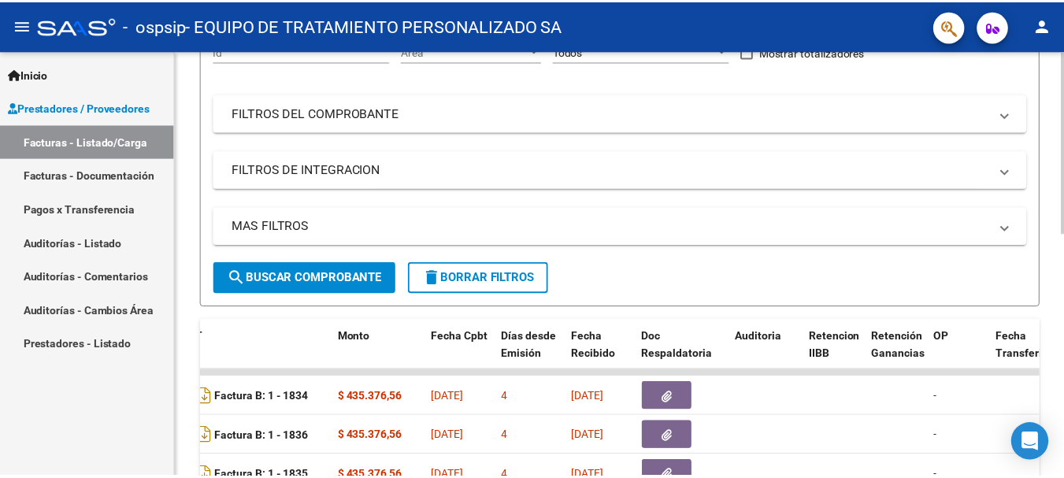
scroll to position [0, 0]
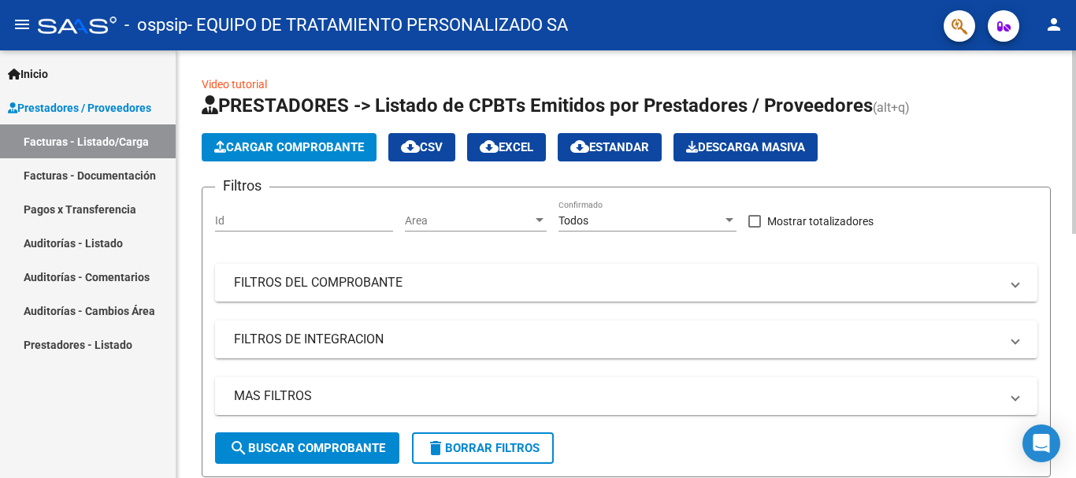
click at [1044, 29] on div "menu - ospsip - EQUIPO DE TRATAMIENTO PERSONALIZADO SA person Inicio Instructiv…" at bounding box center [538, 239] width 1076 height 478
click at [1060, 22] on mat-icon "person" at bounding box center [1053, 24] width 19 height 19
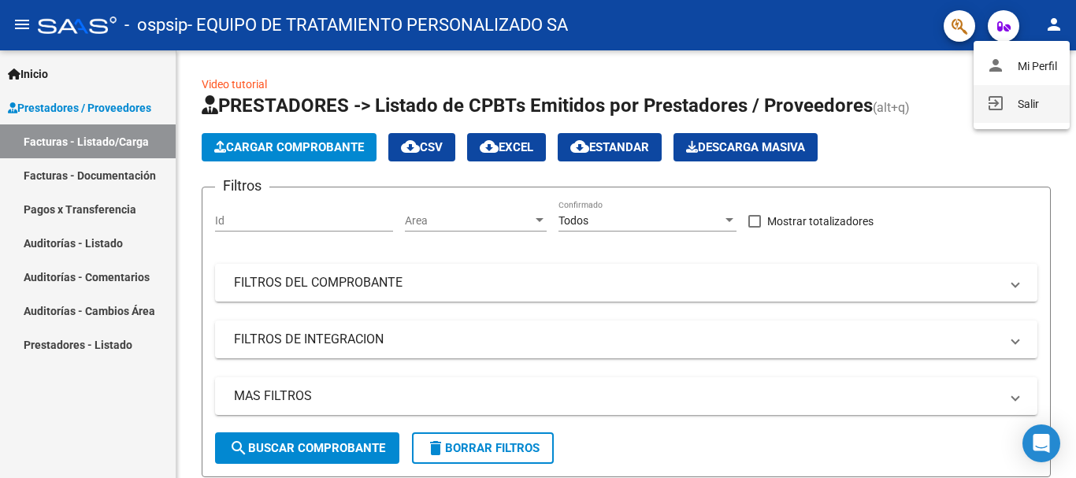
click at [1022, 102] on button "exit_to_app Salir" at bounding box center [1022, 104] width 96 height 38
